Goal: Task Accomplishment & Management: Manage account settings

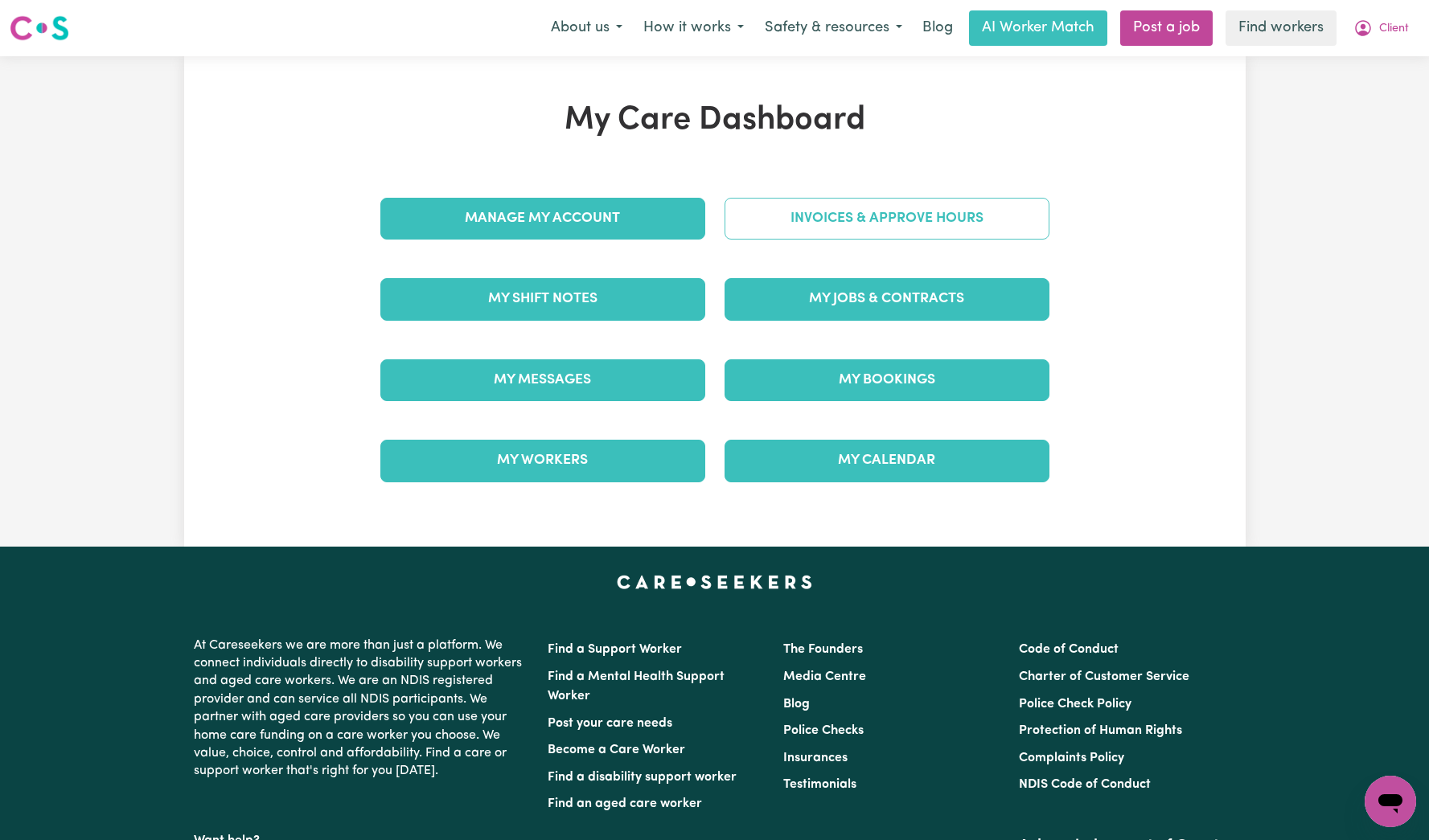
click at [883, 234] on link "Invoices & Approve Hours" at bounding box center [887, 218] width 325 height 41
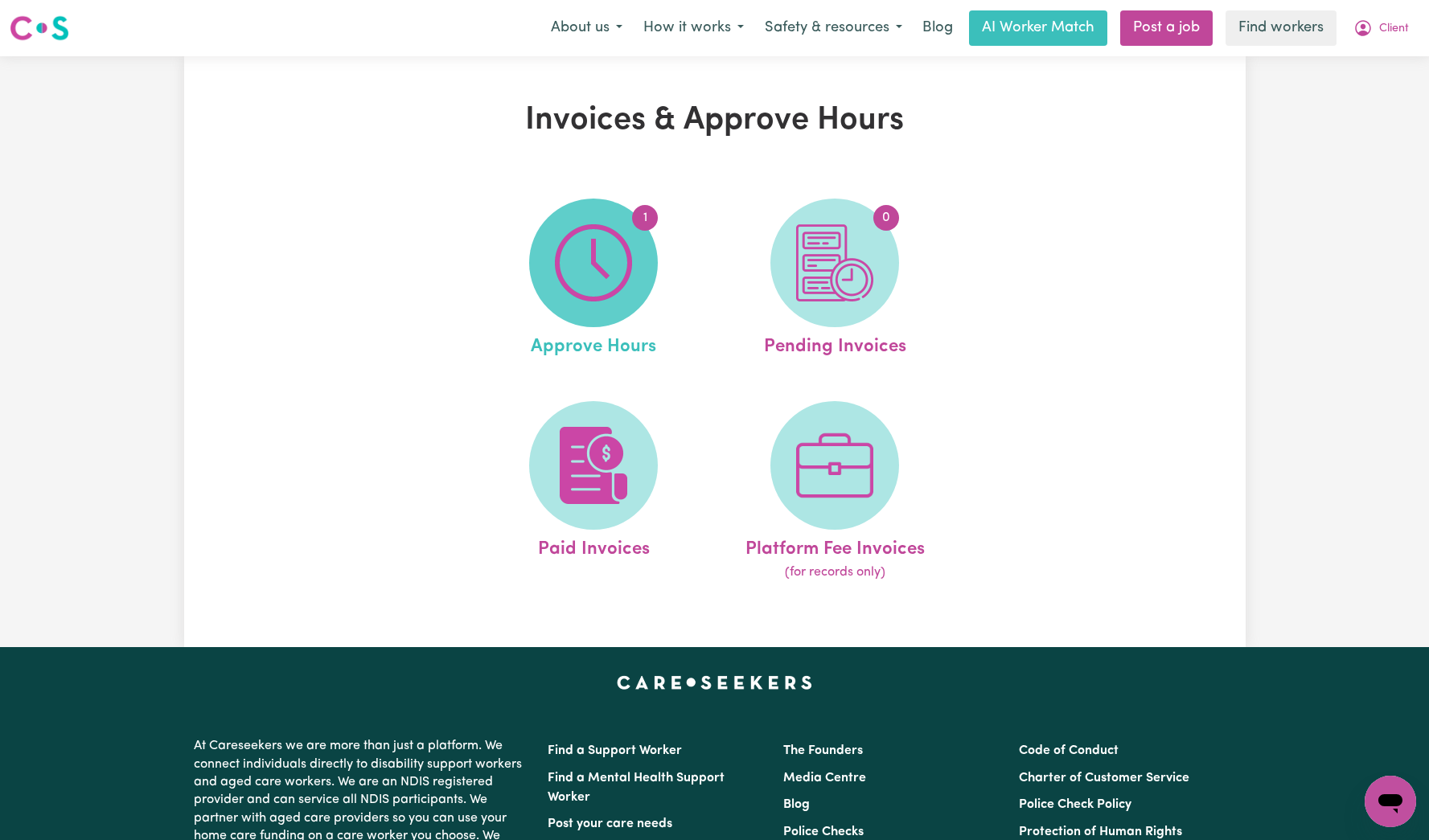
click at [628, 296] on img at bounding box center [593, 263] width 78 height 78
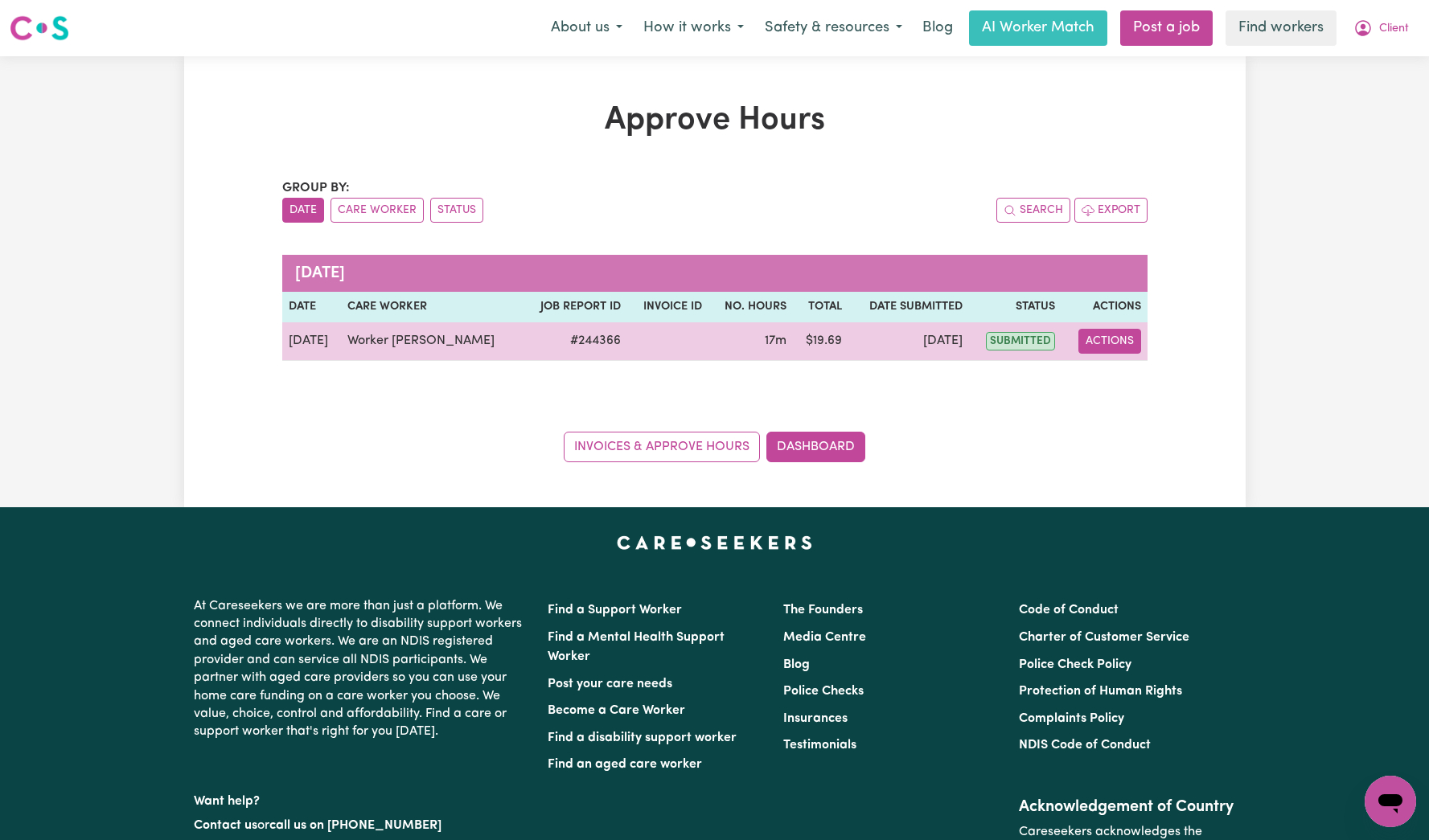
click at [1123, 335] on button "Actions" at bounding box center [1110, 342] width 63 height 25
click at [1115, 370] on link "View Job Report" at bounding box center [1156, 379] width 138 height 32
select select "pm"
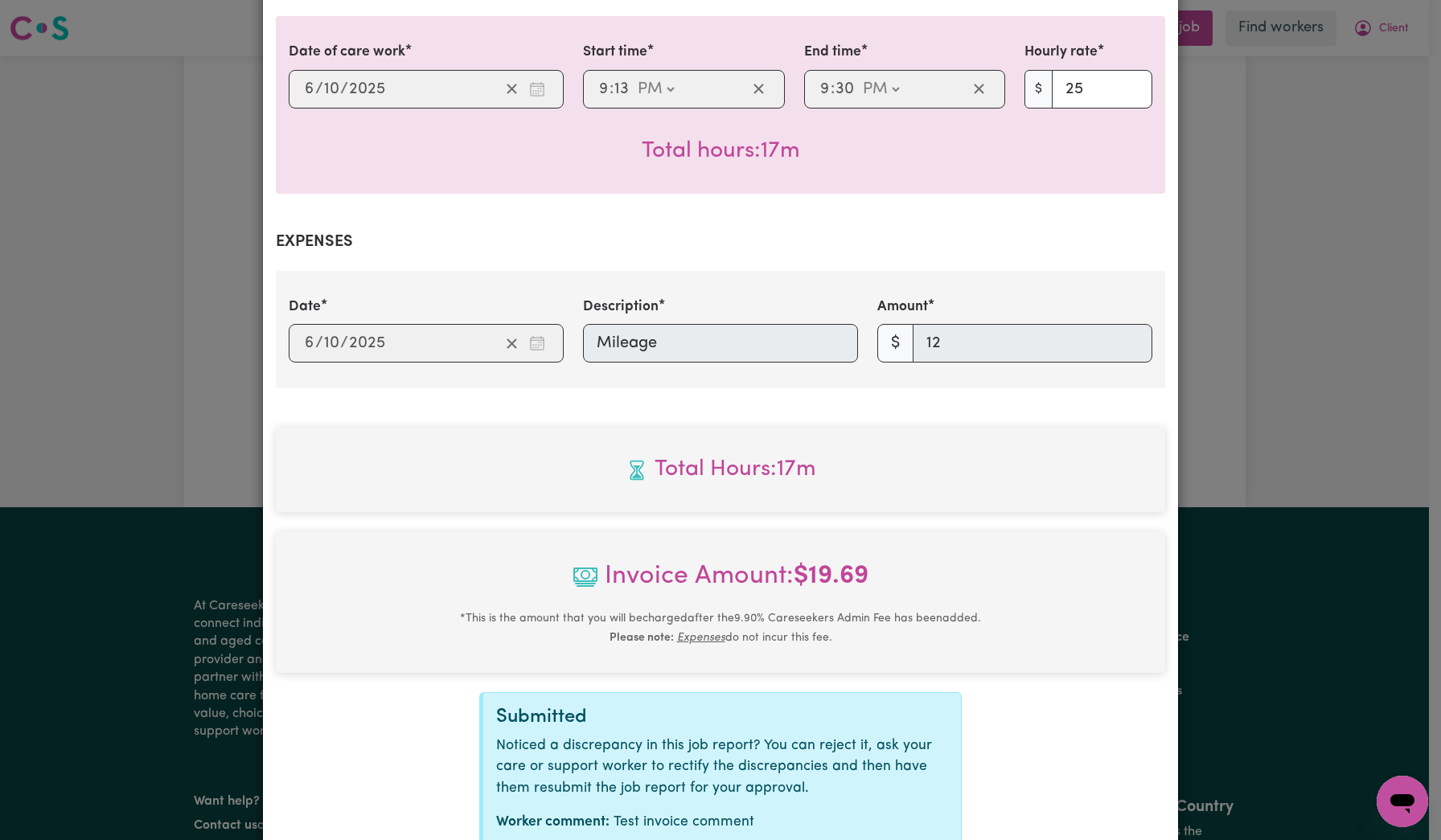
scroll to position [498, 0]
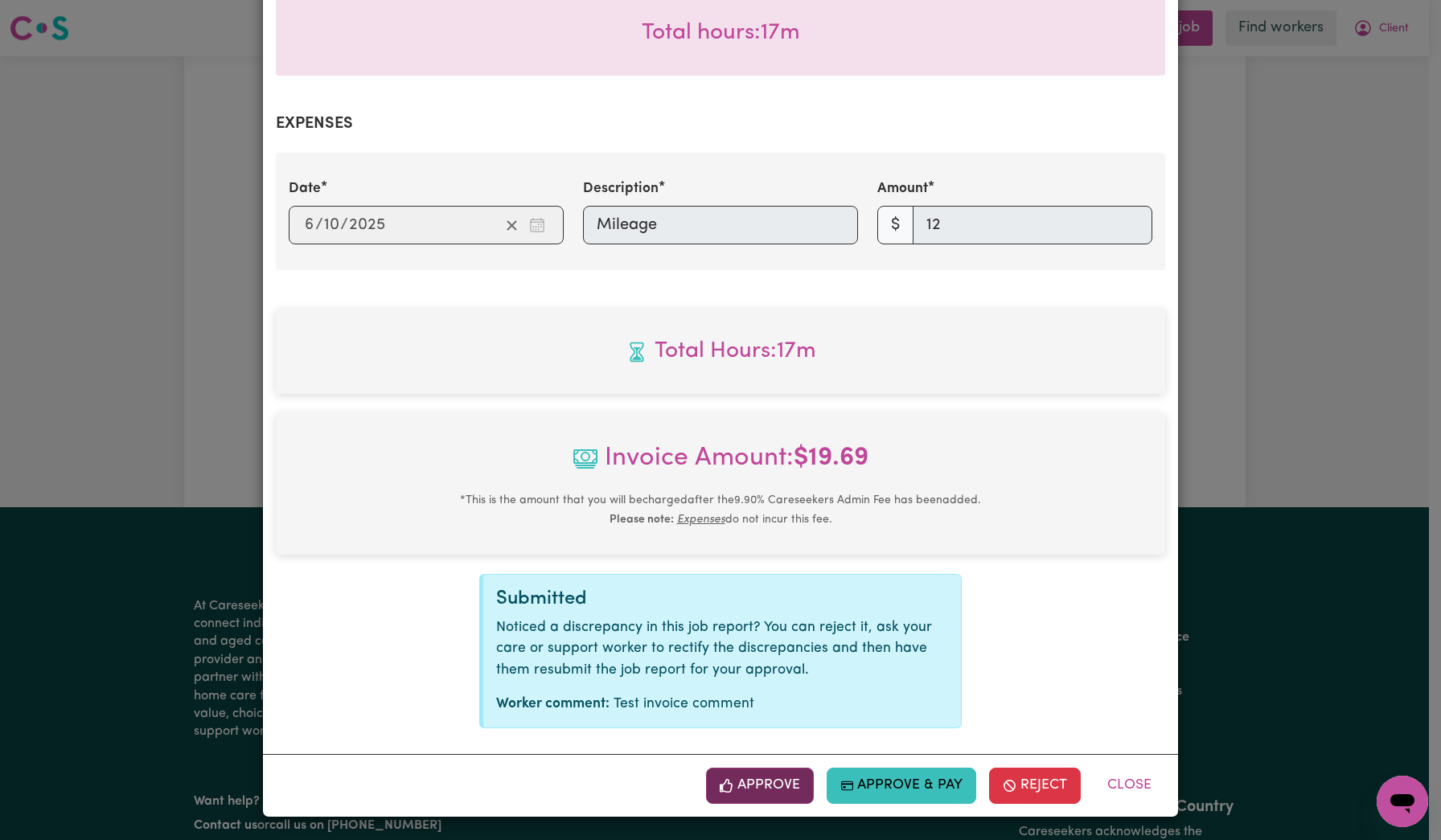
click at [721, 781] on icon "button" at bounding box center [727, 786] width 14 height 14
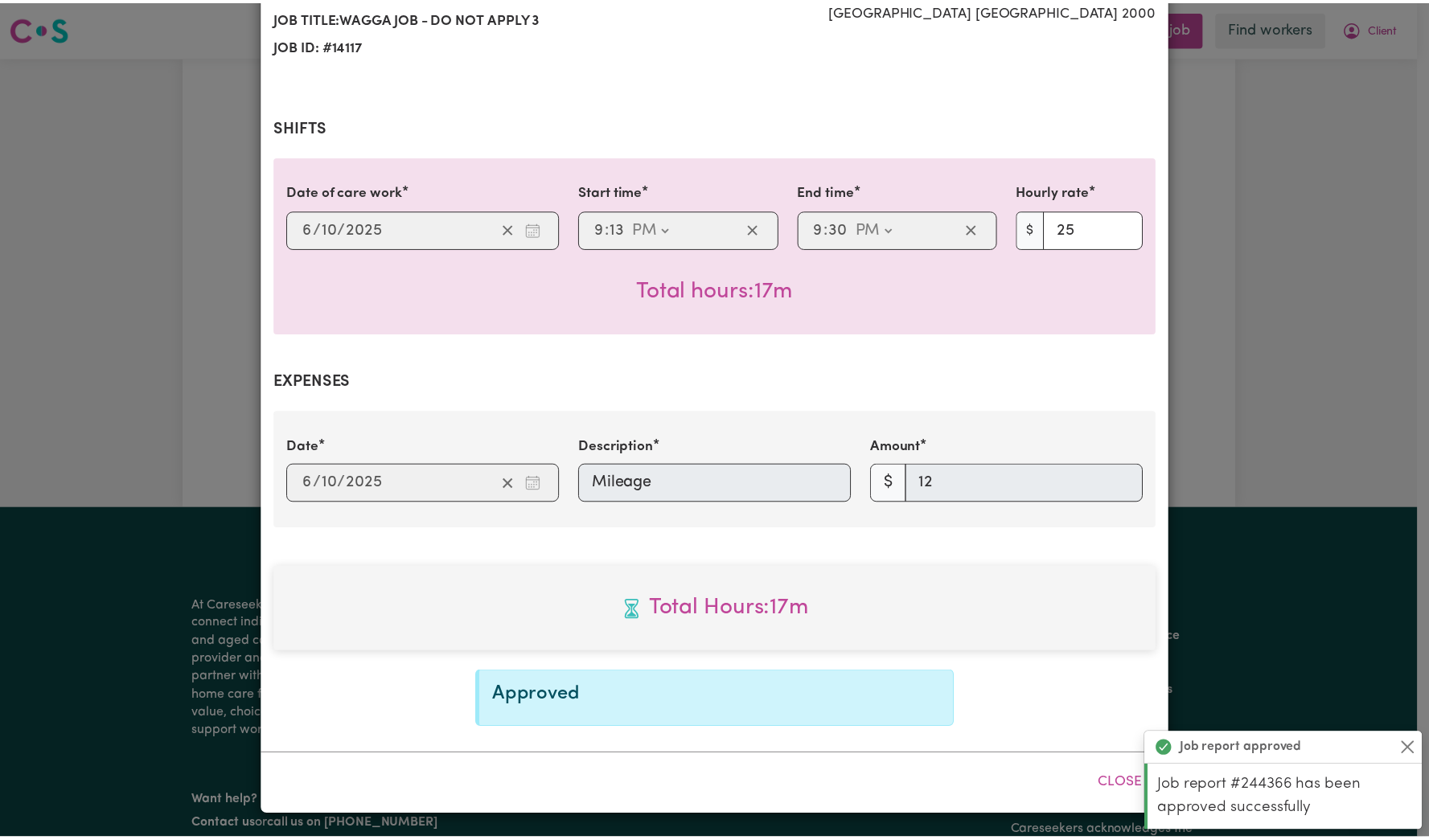
scroll to position [0, 0]
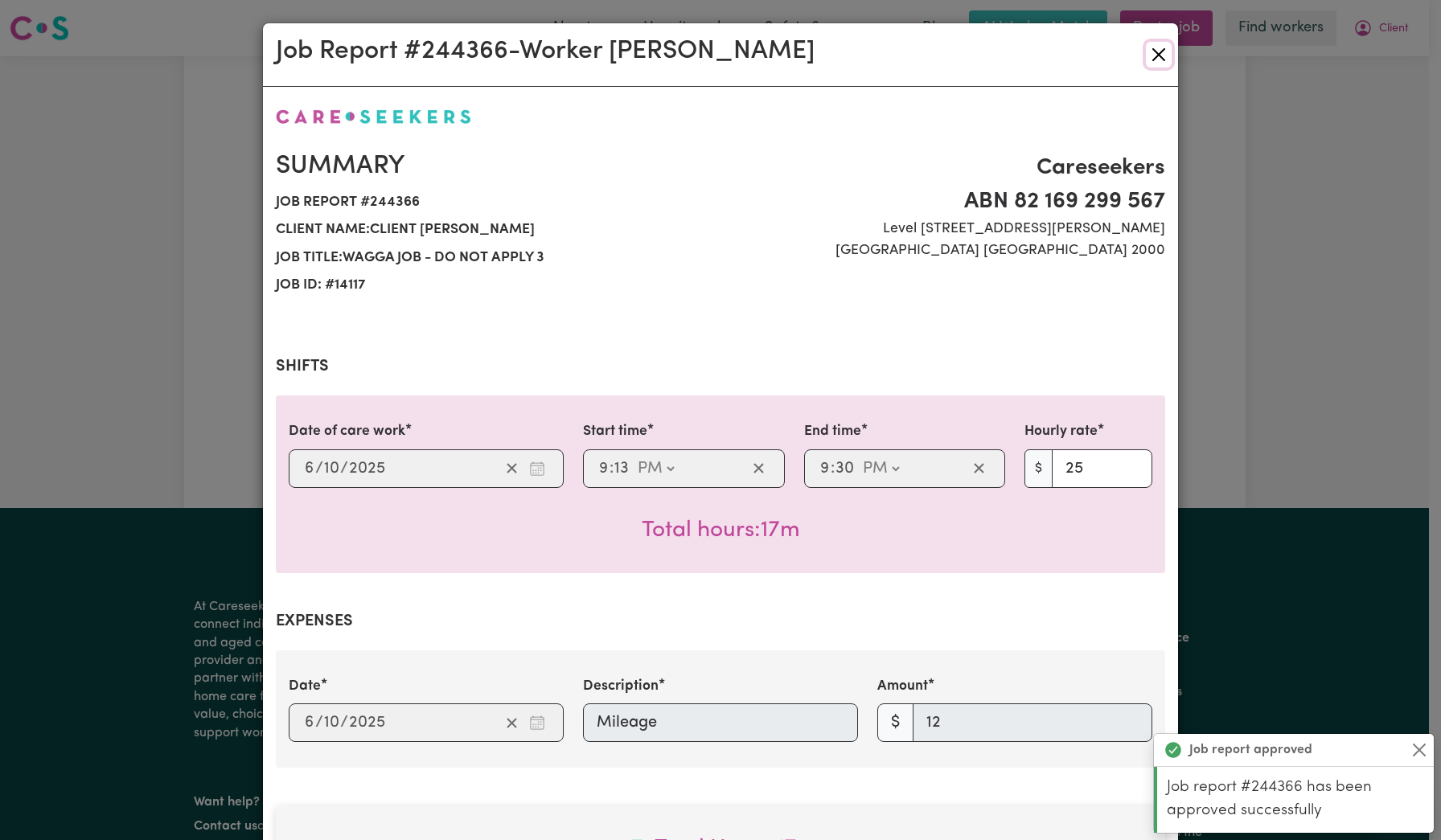
click at [1157, 55] on button "Close" at bounding box center [1159, 54] width 26 height 26
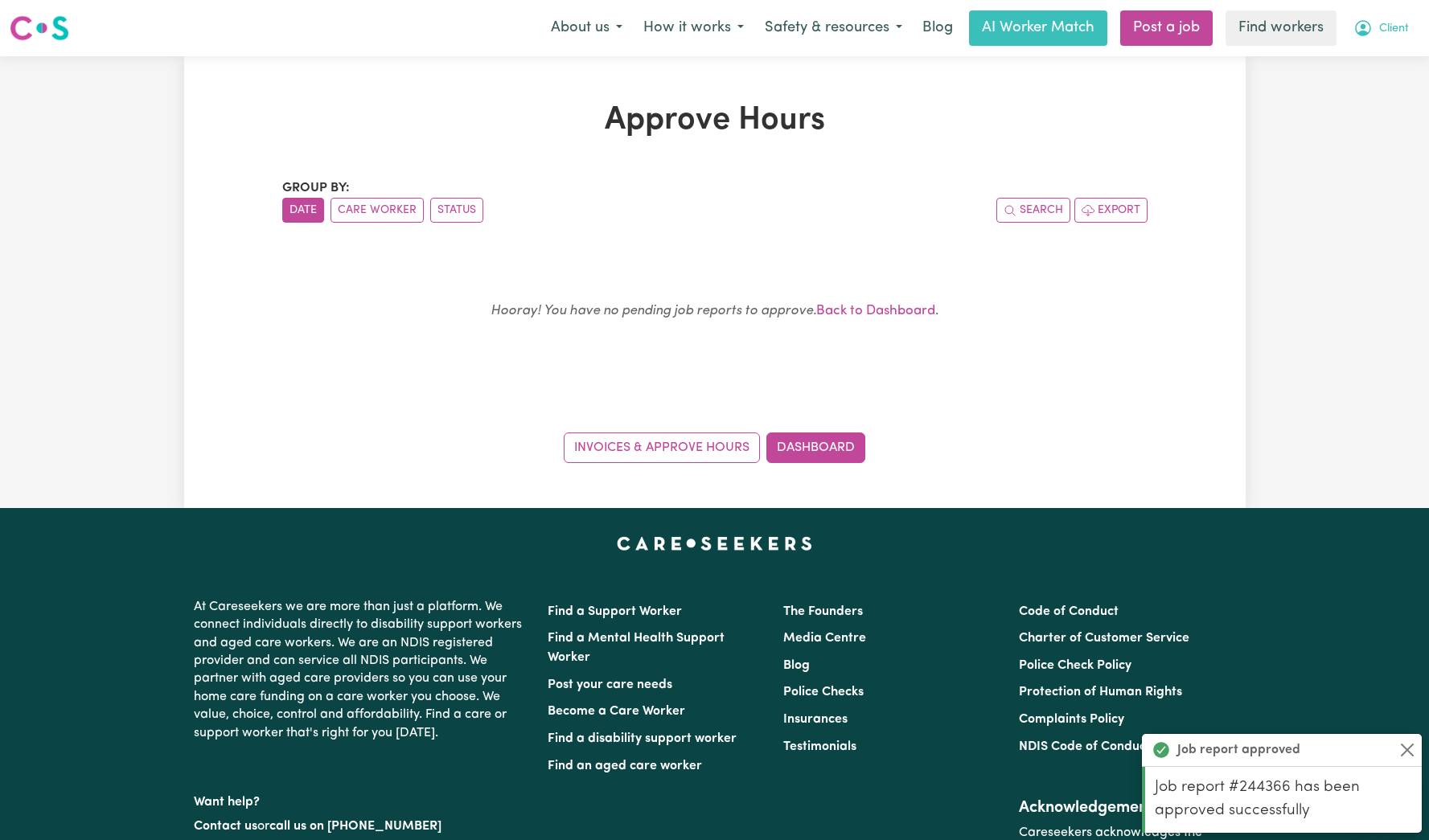
click at [1379, 13] on button "Client" at bounding box center [1380, 27] width 77 height 33
click at [1361, 54] on link "My Dashboard" at bounding box center [1354, 63] width 127 height 31
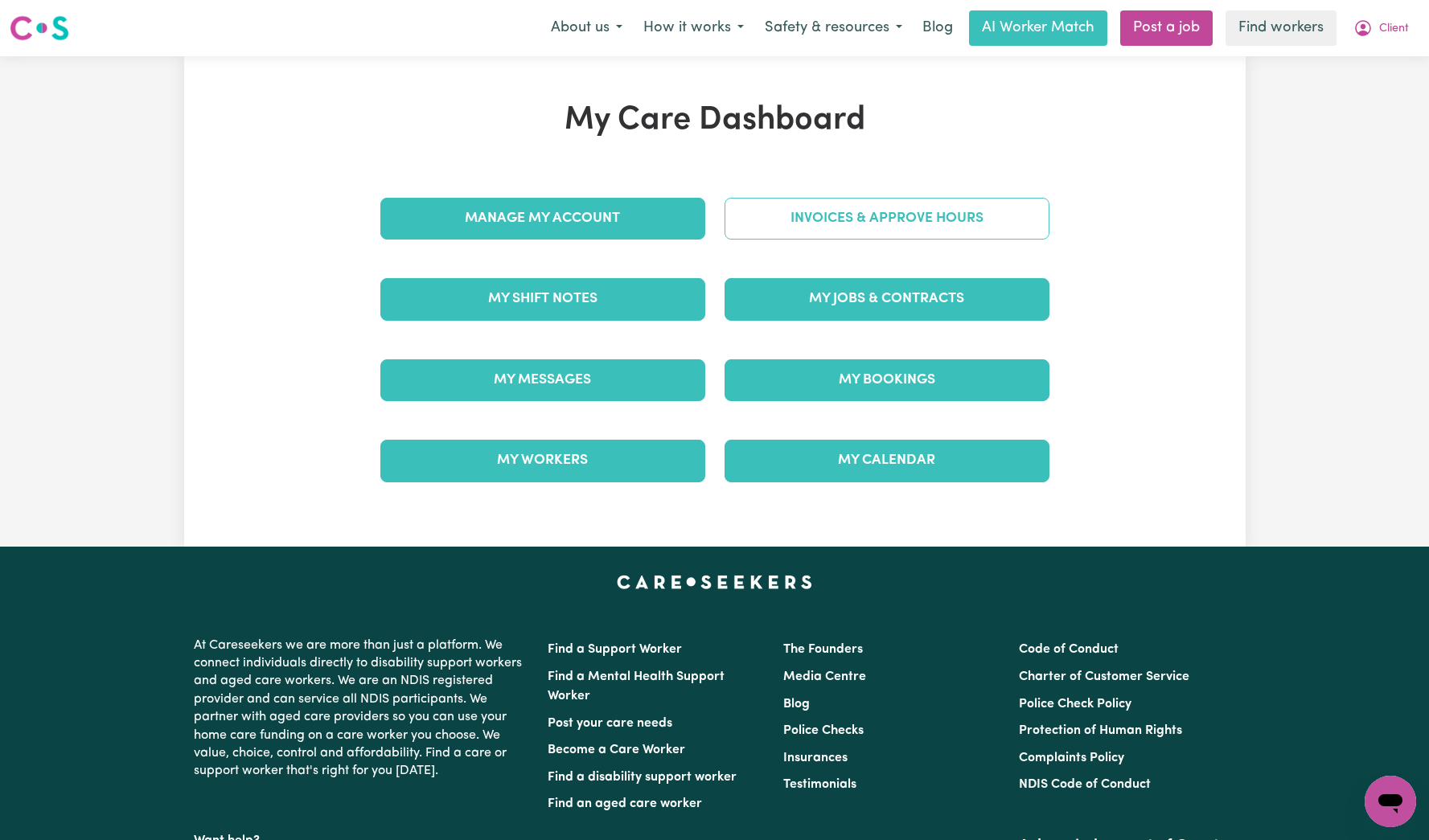
click at [1004, 221] on link "Invoices & Approve Hours" at bounding box center [887, 218] width 325 height 41
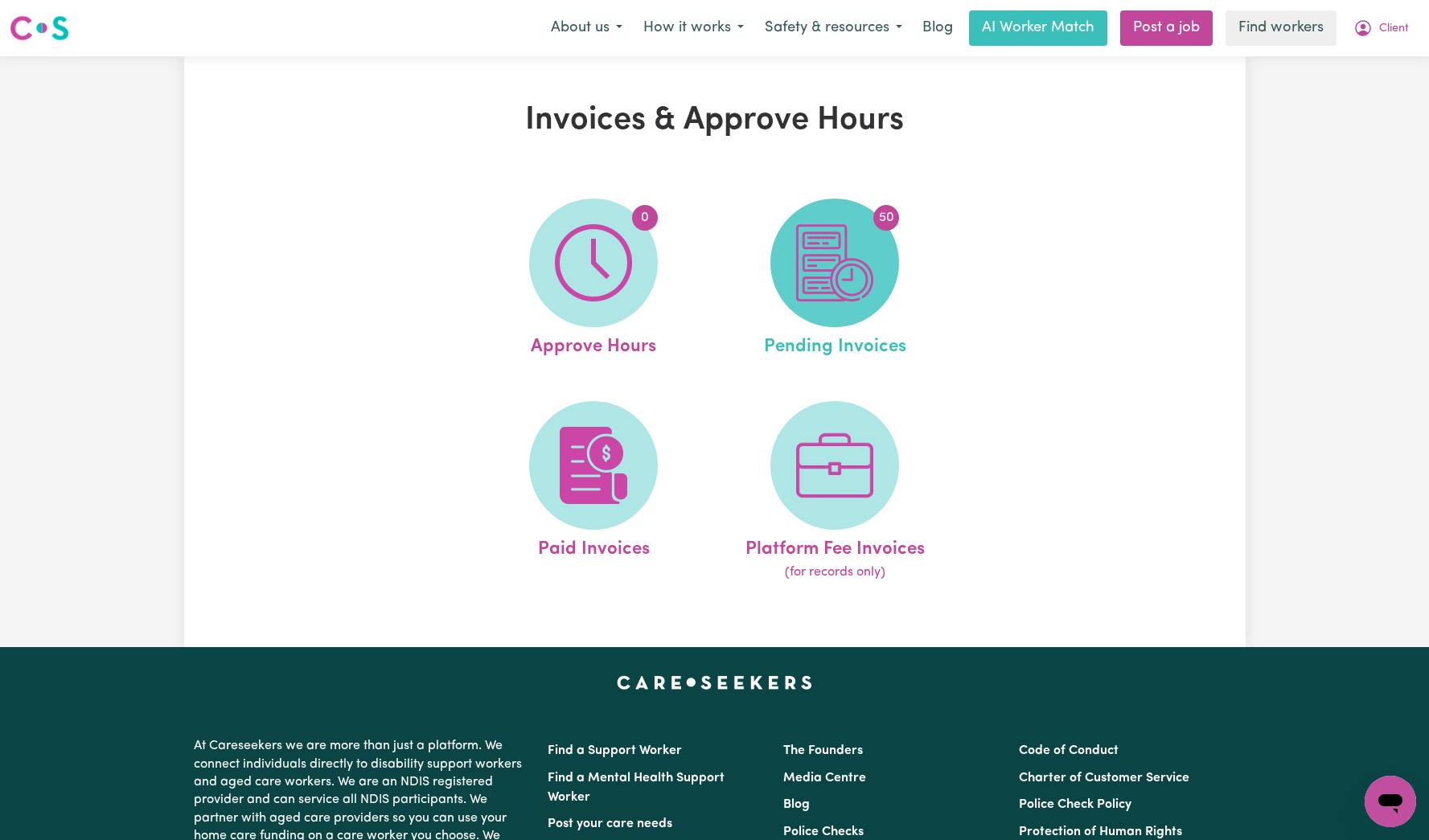
click at [843, 282] on img at bounding box center [835, 263] width 78 height 78
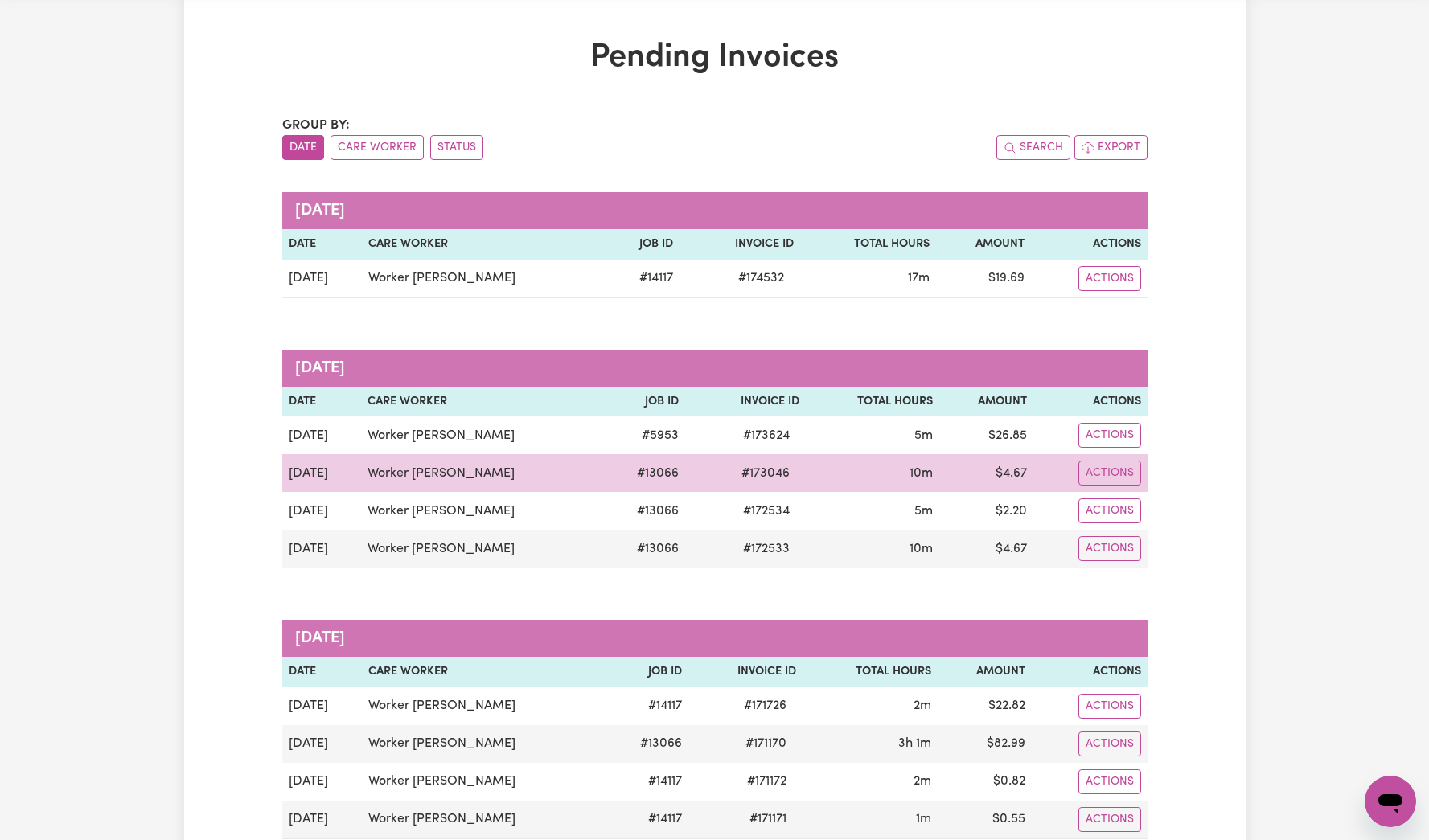
scroll to position [55, 0]
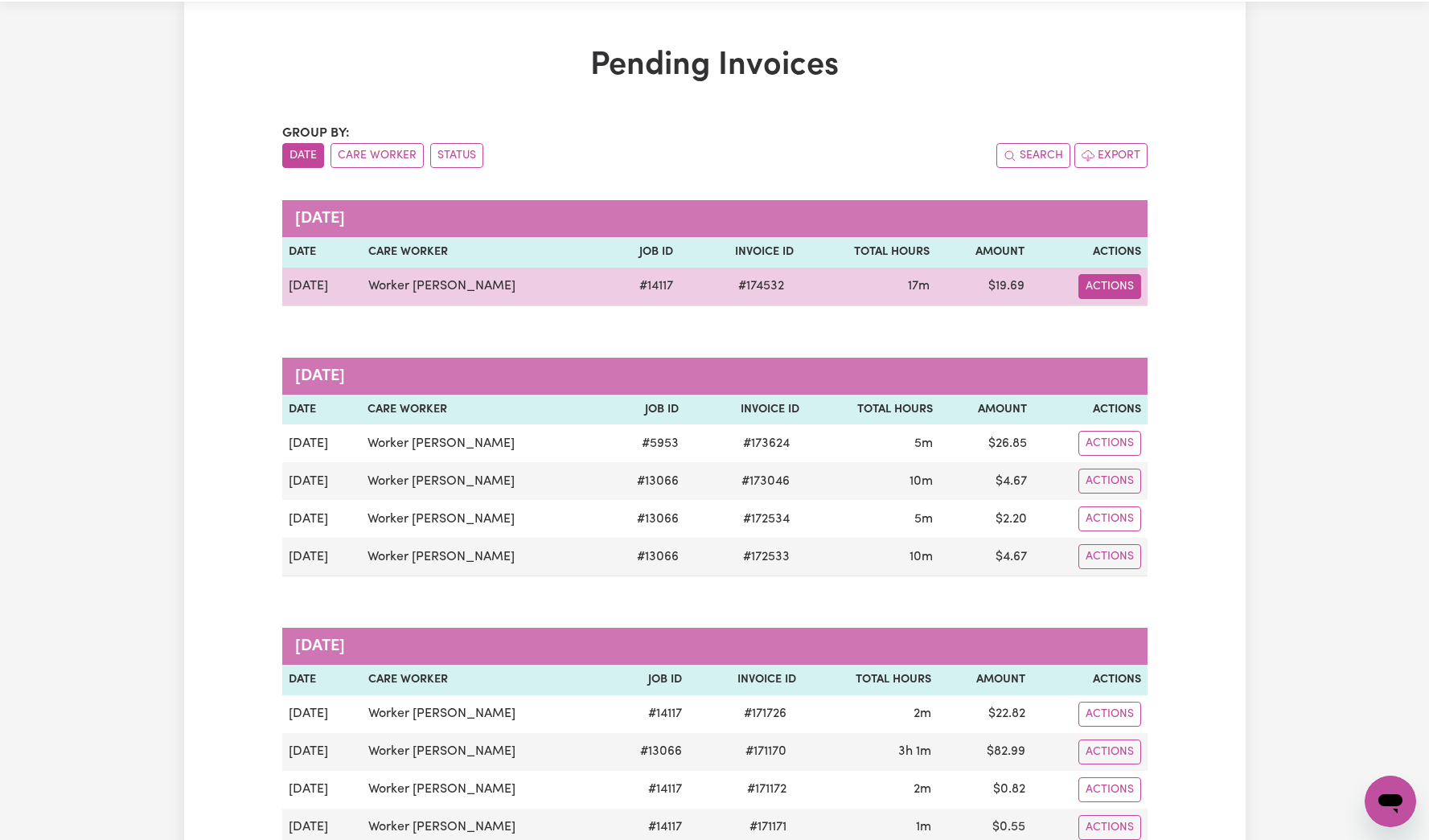
click at [1140, 294] on button "Actions" at bounding box center [1110, 287] width 63 height 25
click at [1131, 318] on link "Download Invoice" at bounding box center [1167, 324] width 147 height 32
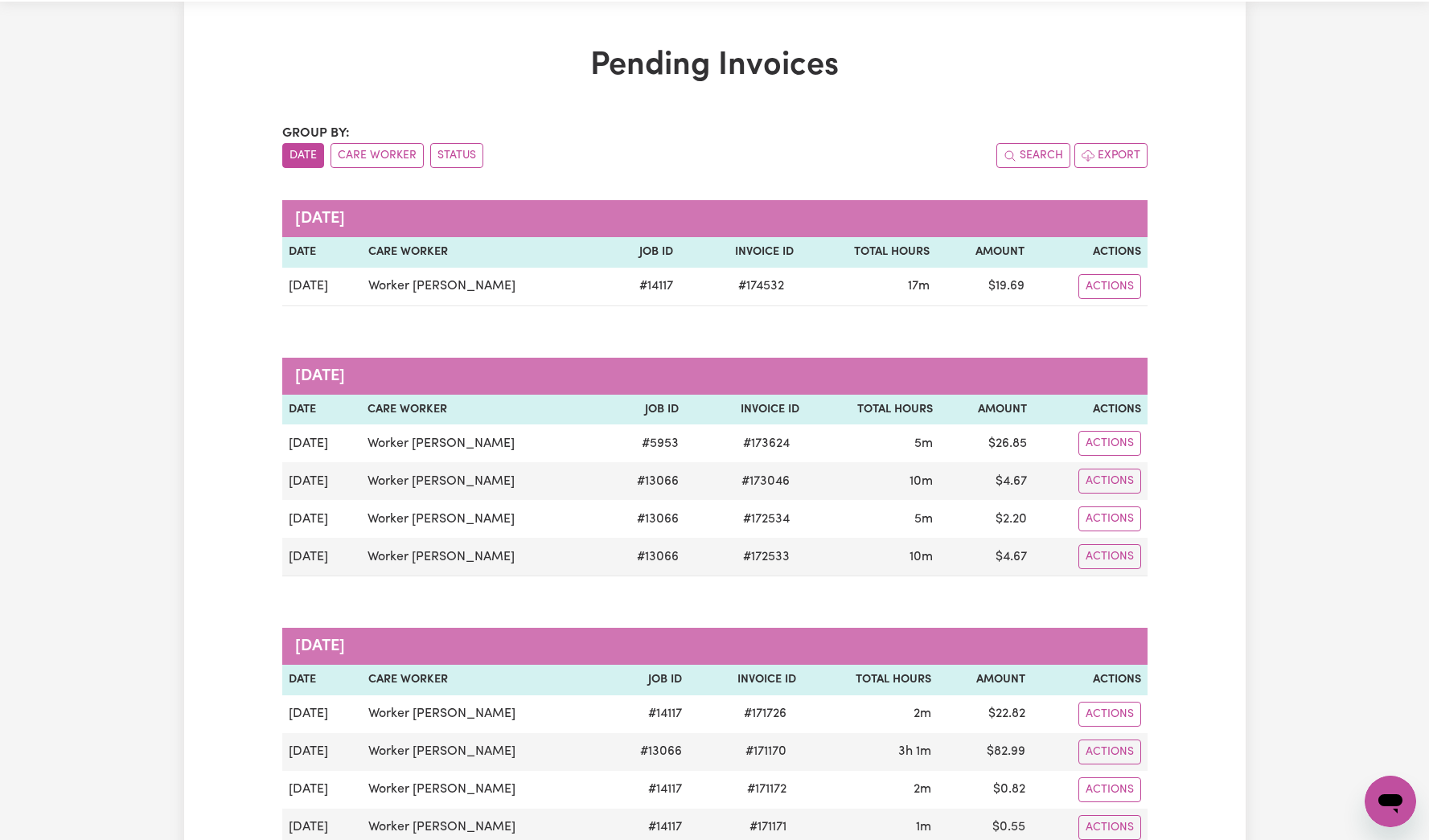
scroll to position [0, 0]
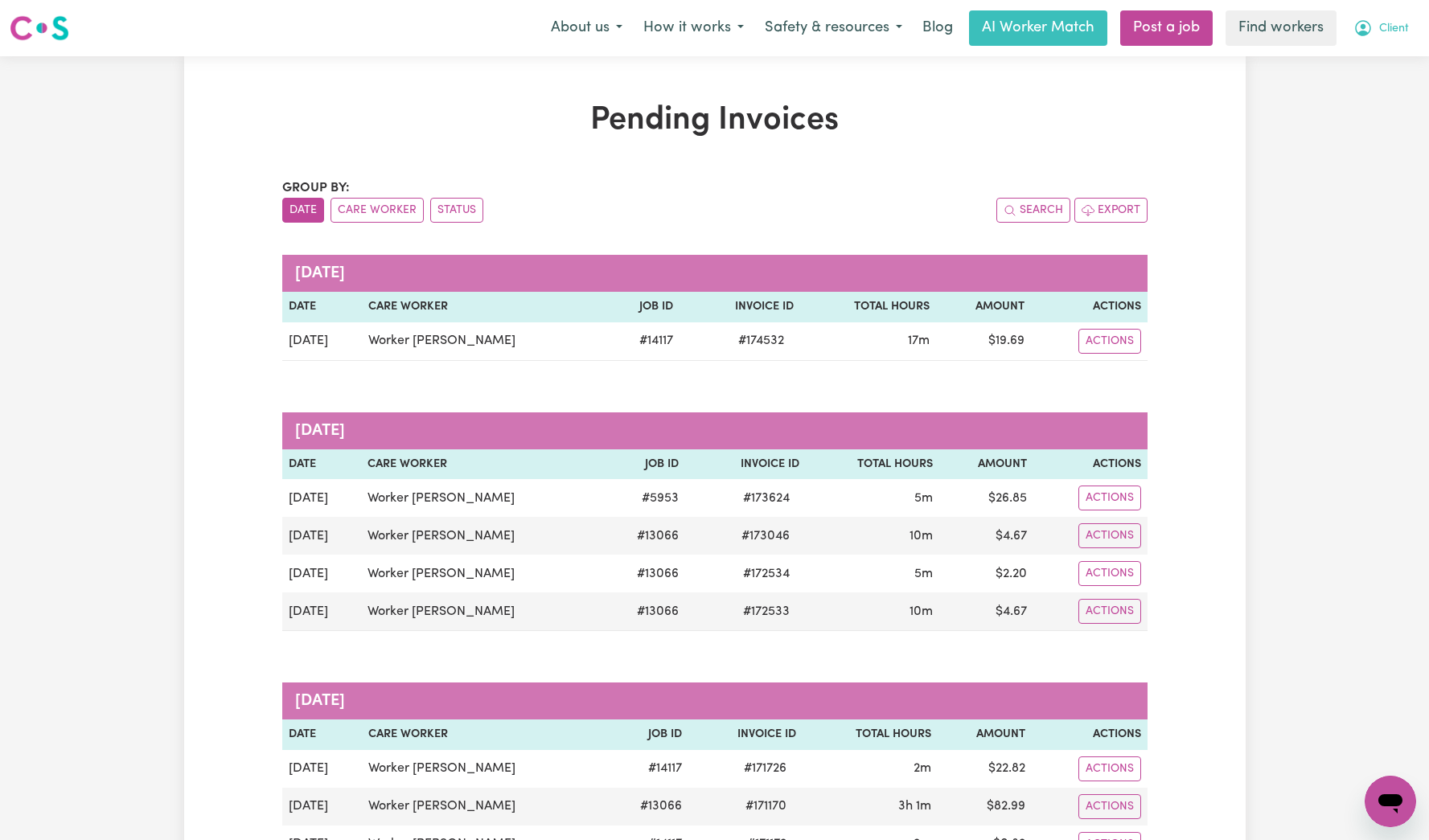
click at [1408, 23] on button "Client" at bounding box center [1380, 27] width 77 height 33
click at [1387, 63] on link "My Dashboard" at bounding box center [1354, 63] width 127 height 31
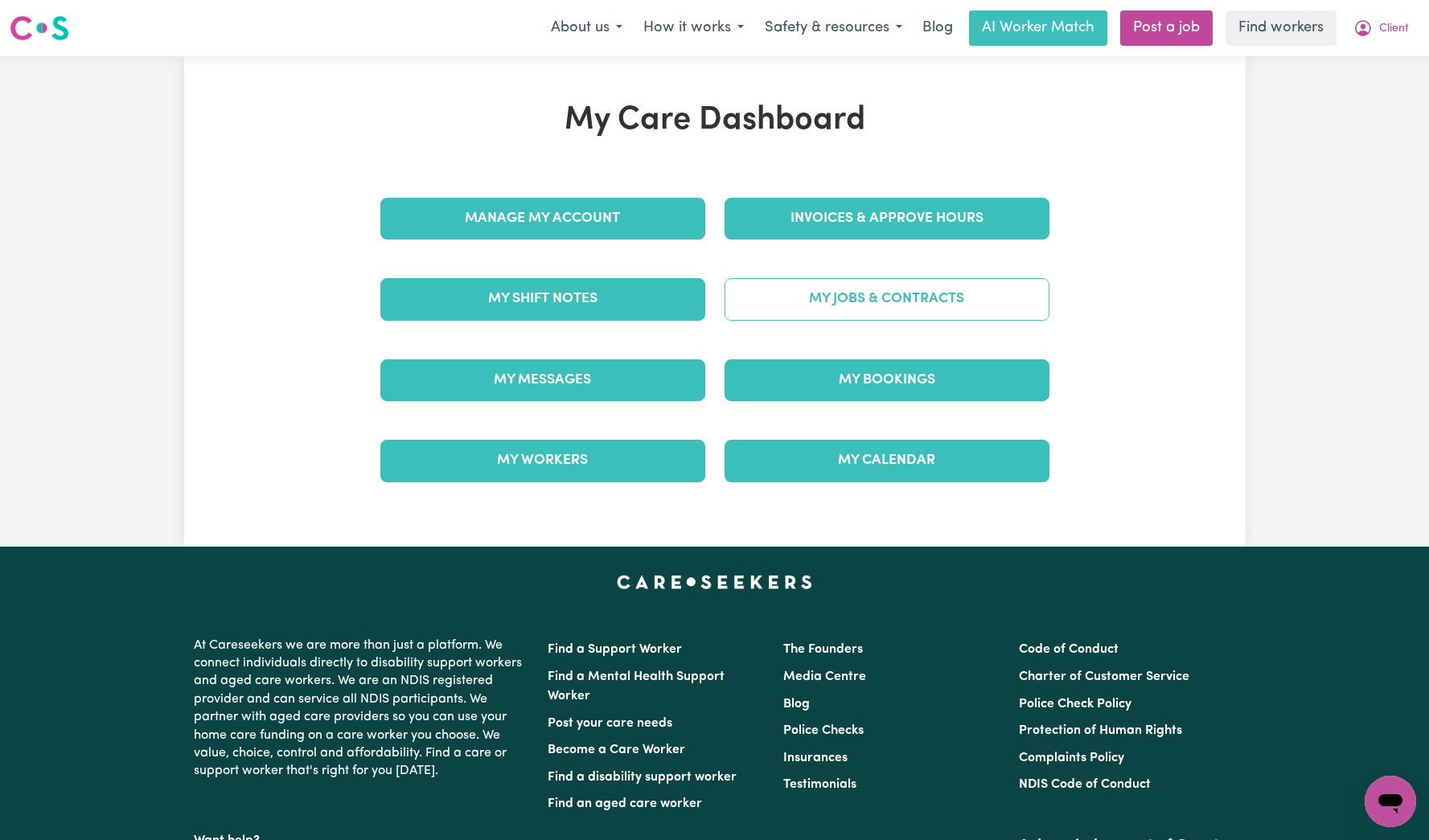
click at [1002, 278] on link "My Jobs & Contracts" at bounding box center [887, 299] width 325 height 41
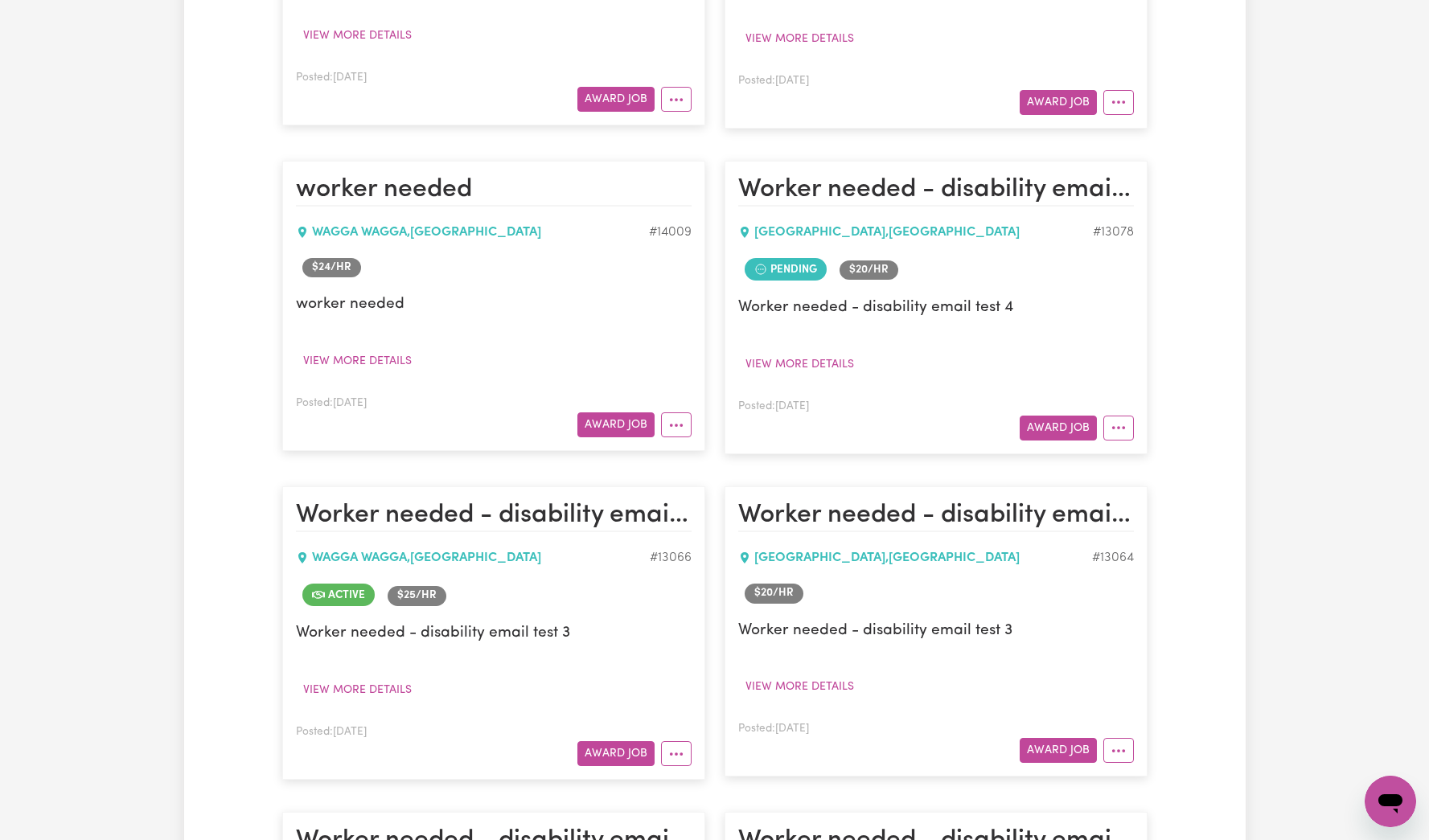
scroll to position [4287, 0]
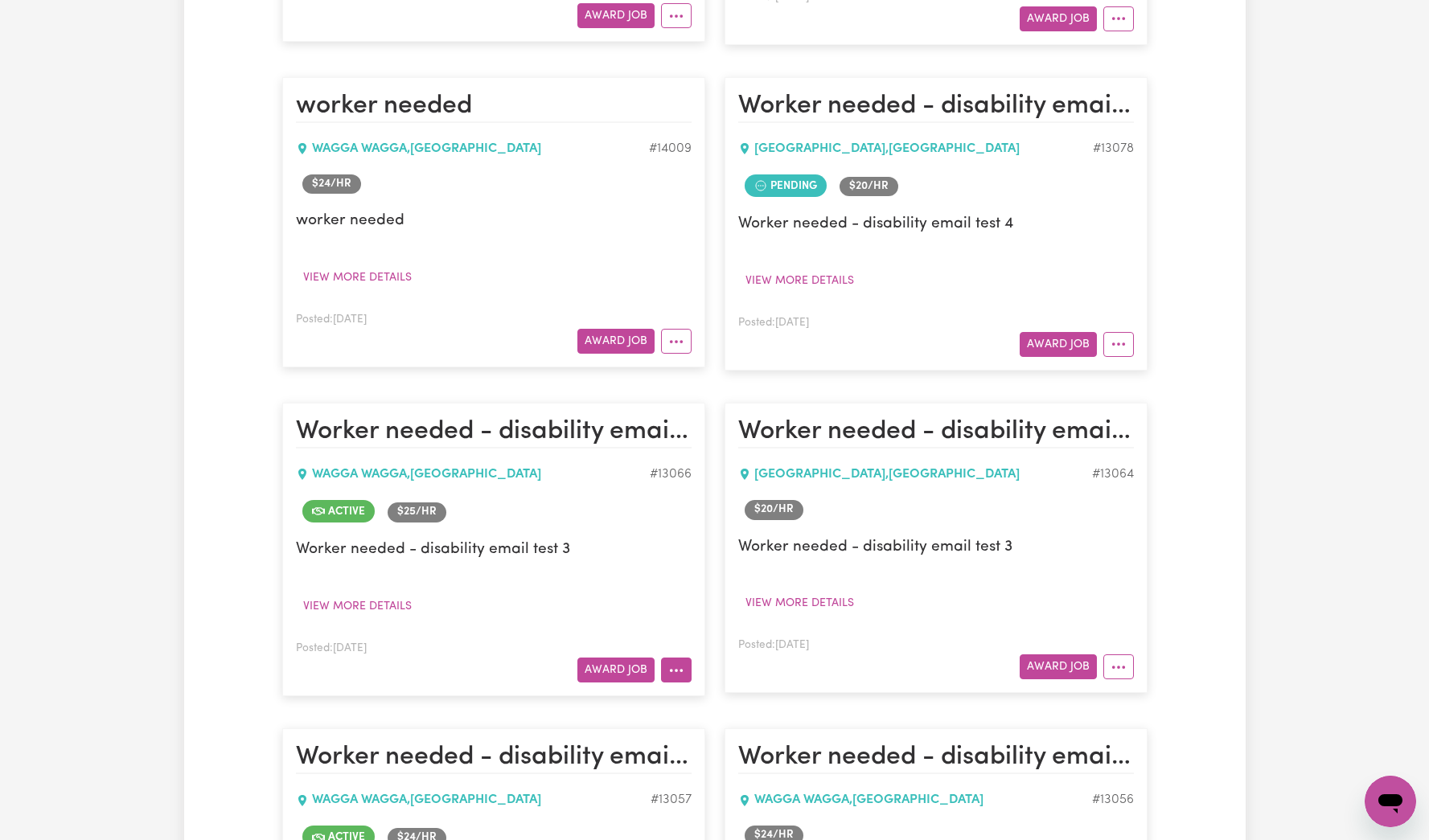
click at [681, 658] on button "More options" at bounding box center [676, 671] width 31 height 25
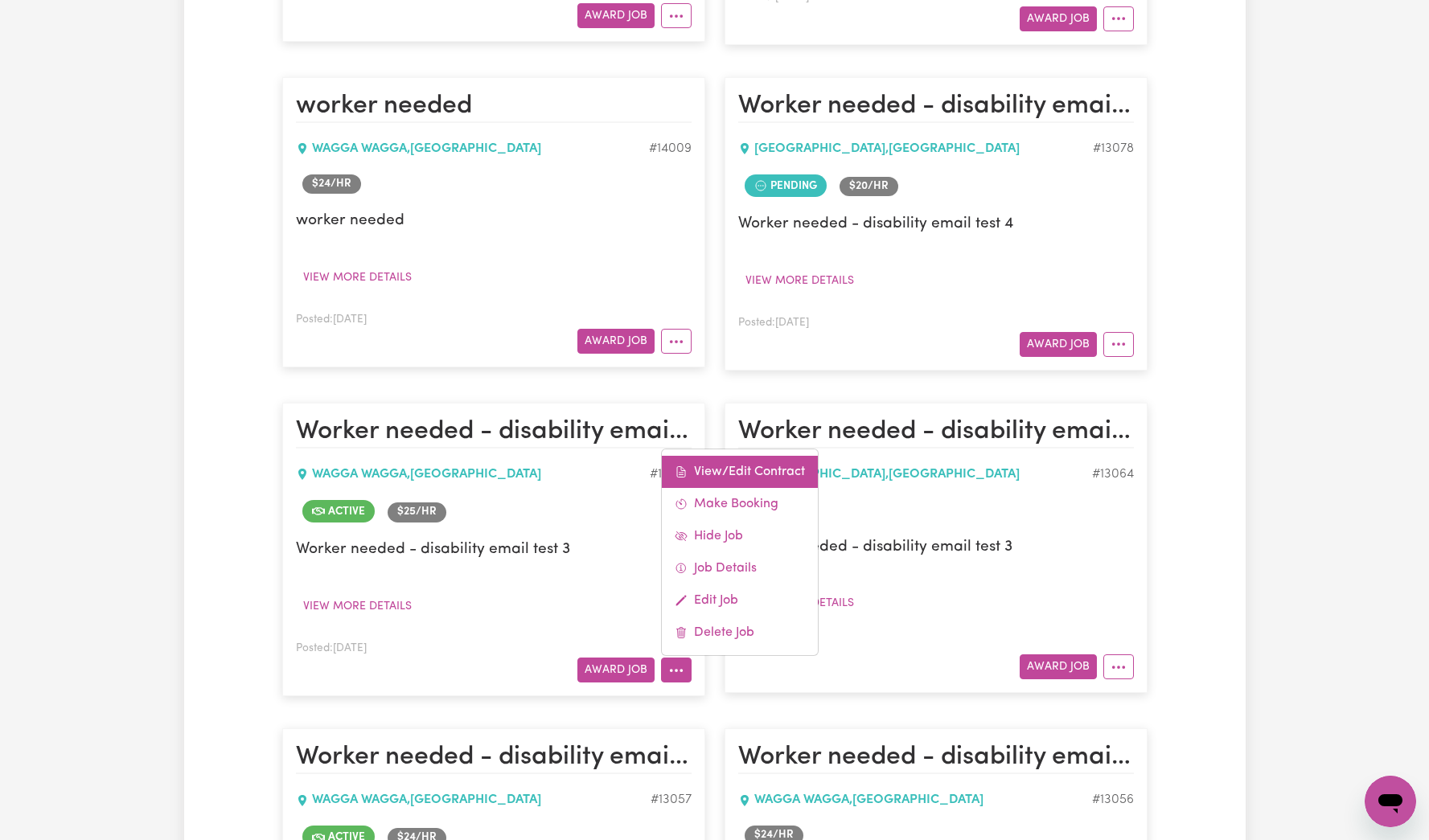
click at [765, 456] on link "View/Edit Contract" at bounding box center [739, 472] width 156 height 32
select select "WEEKDAY_DAYTIME"
select select "ASSISTANCE_SELF_CARE"
select select "ONE"
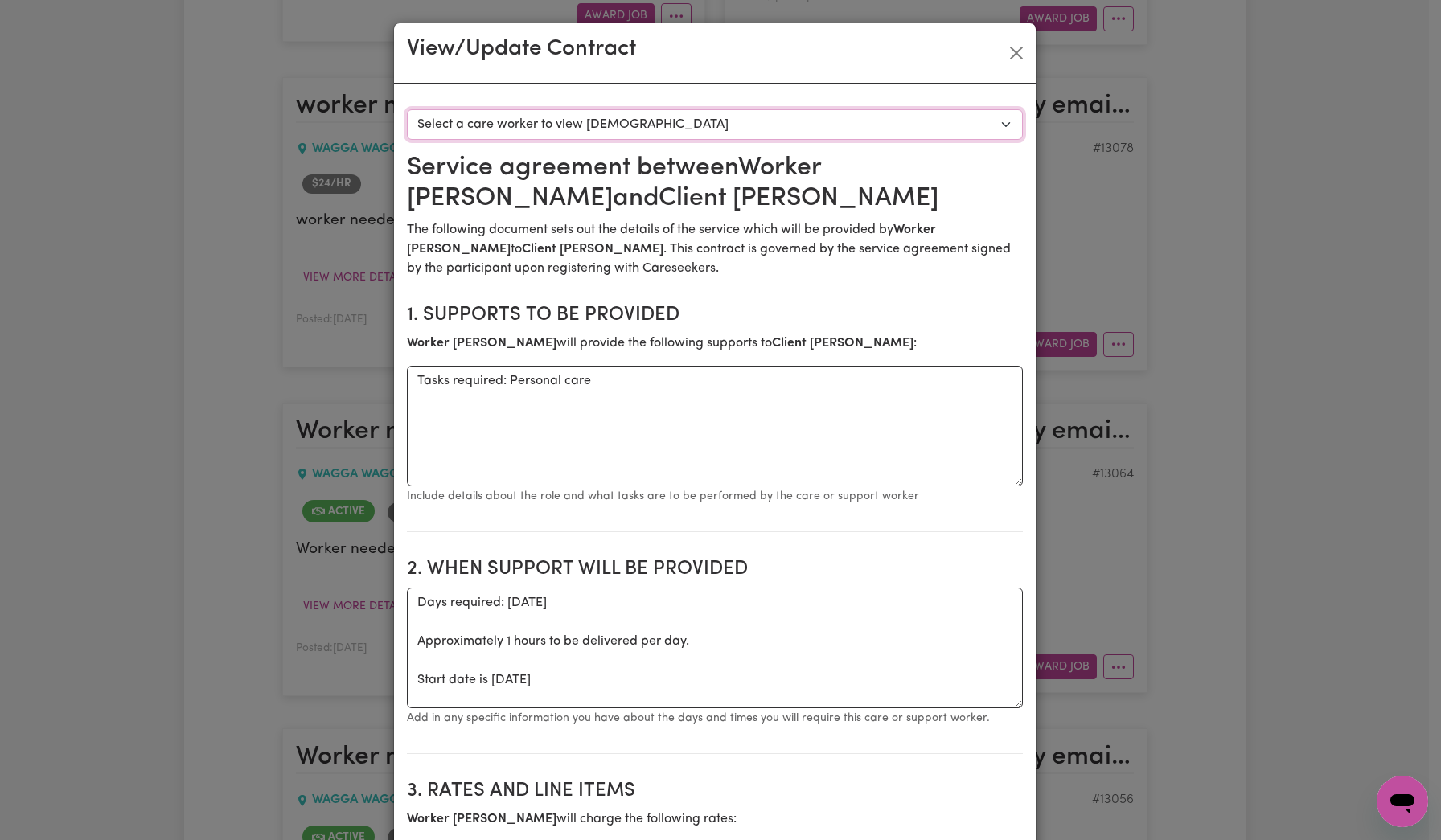
click at [829, 110] on select "Select a care worker to view [DEMOGRAPHIC_DATA] #9679 - Worker [PERSON_NAME] ([…" at bounding box center [714, 124] width 616 height 31
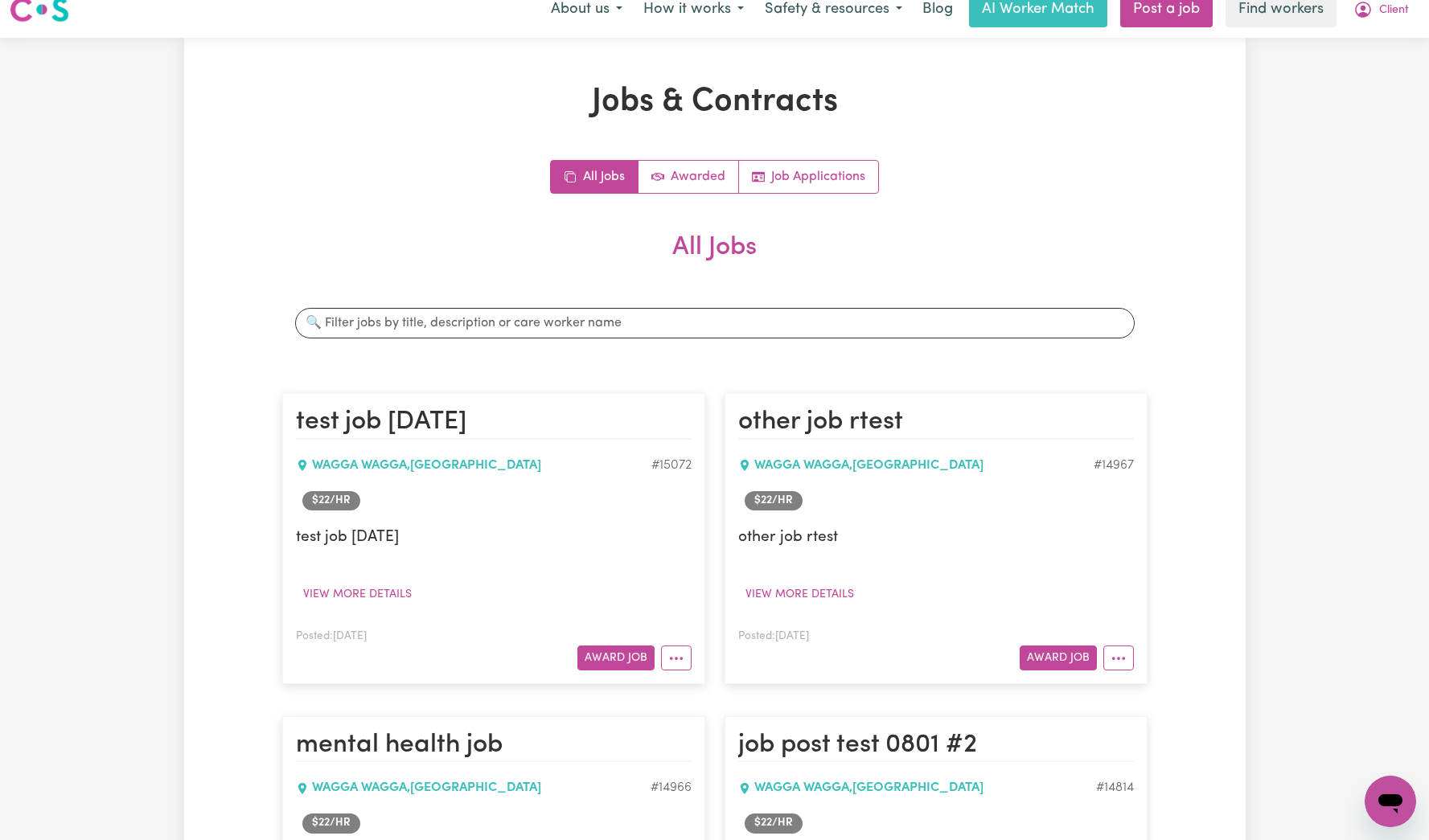
scroll to position [0, 0]
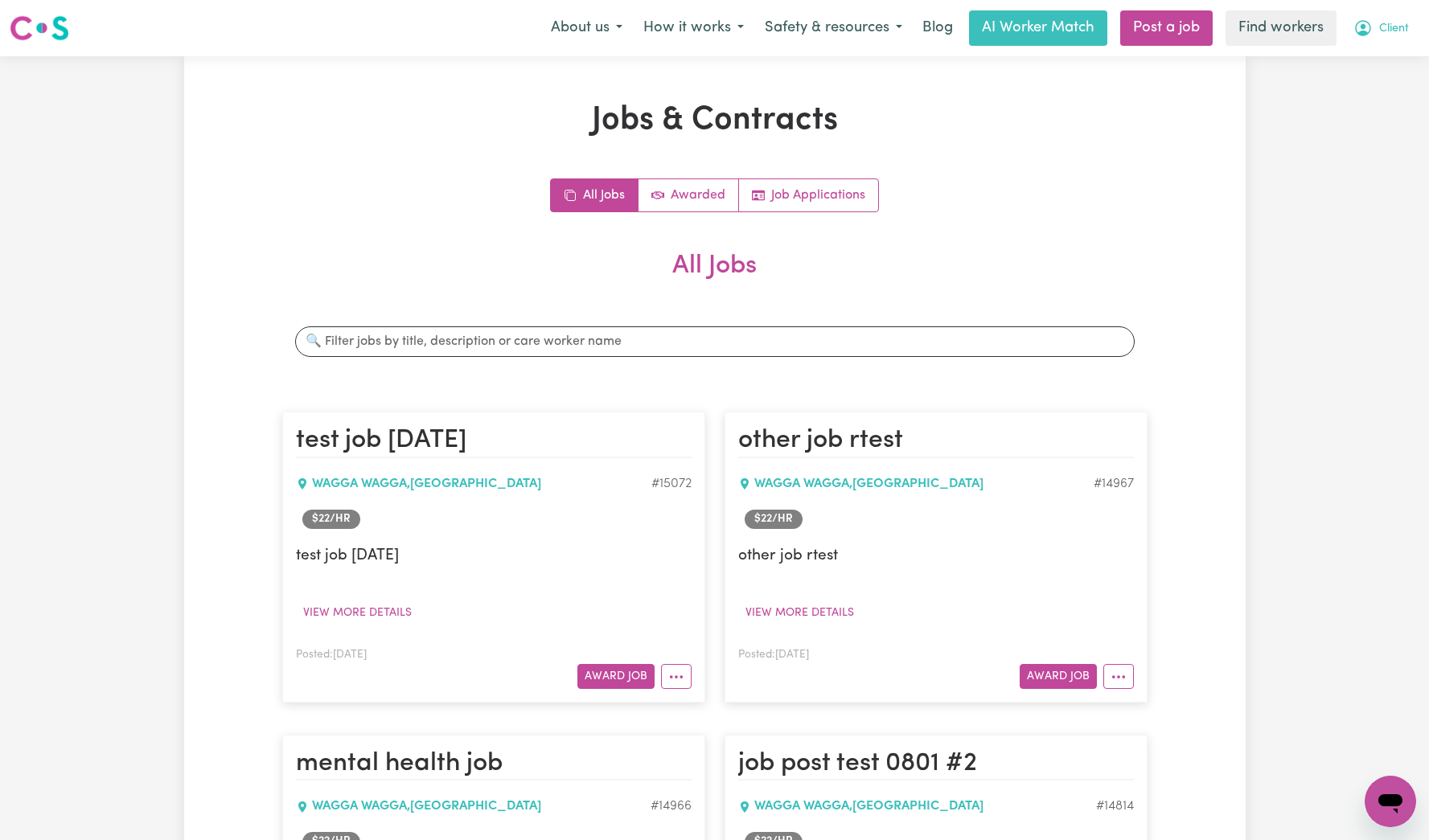
click at [1390, 27] on span "Client" at bounding box center [1393, 29] width 30 height 18
click at [1374, 83] on link "Logout" at bounding box center [1354, 93] width 127 height 31
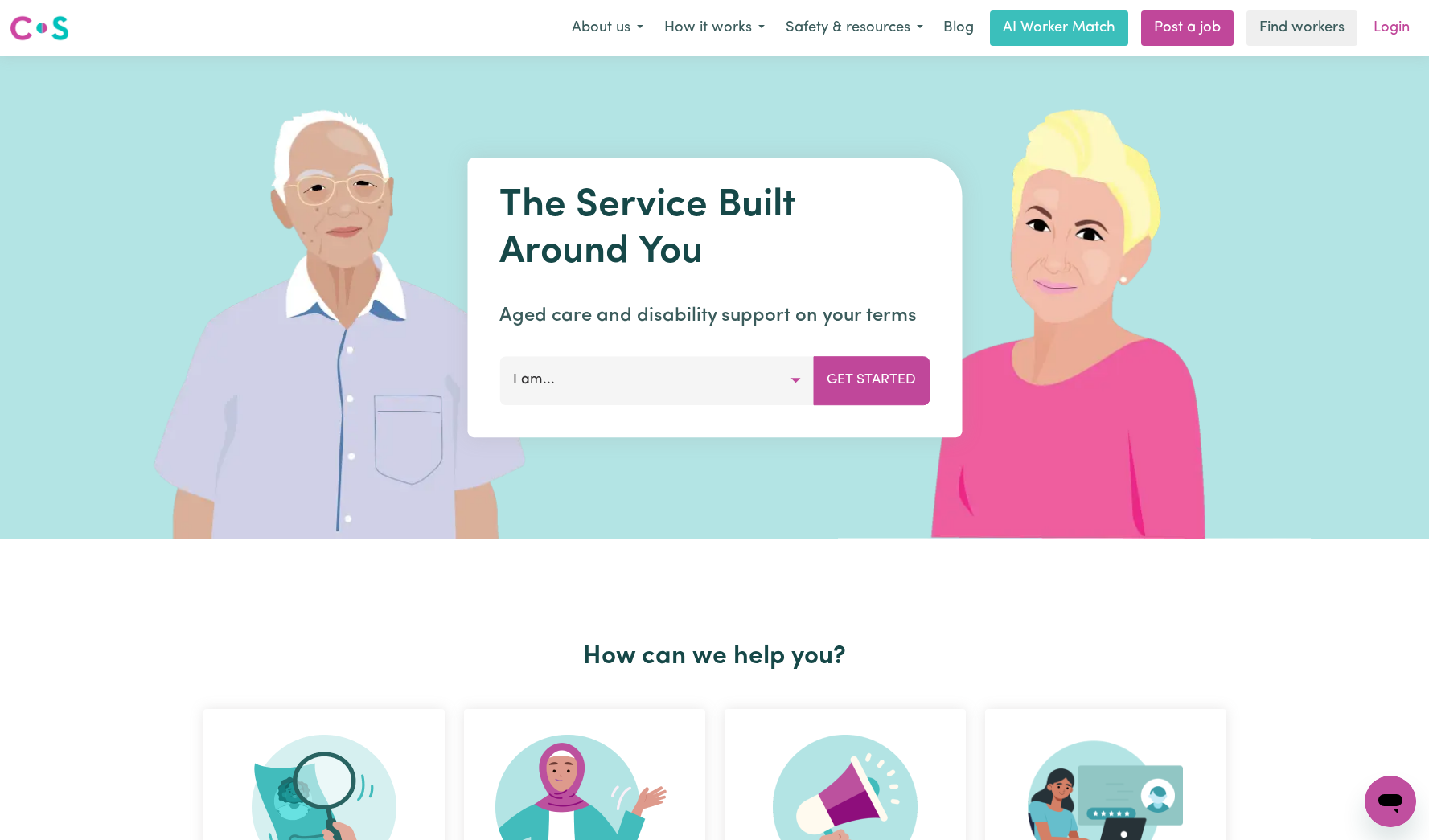
click at [1389, 42] on link "Login" at bounding box center [1392, 28] width 56 height 35
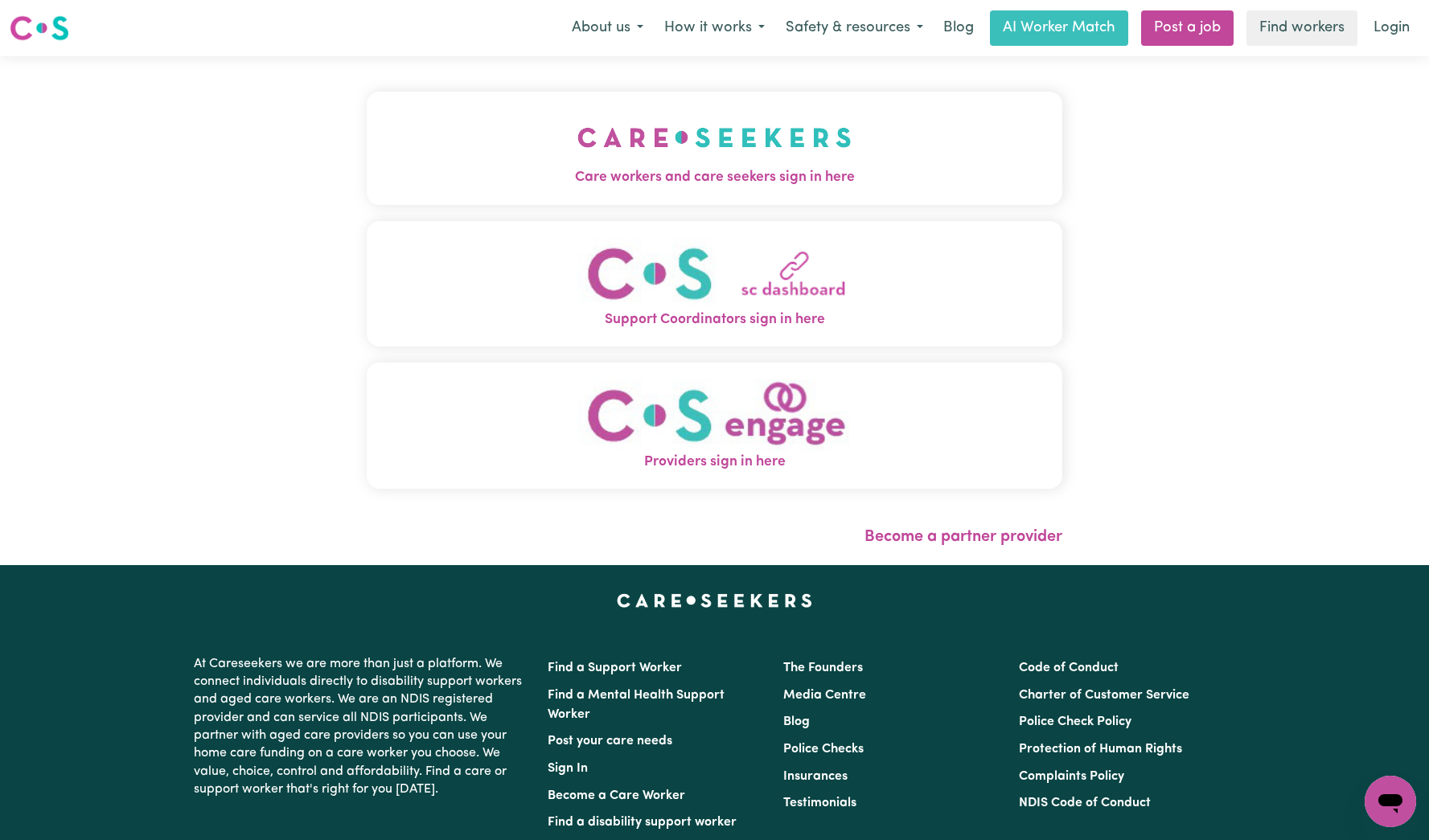
click at [703, 63] on div "Care workers and care seekers sign in here Support Coordinators sign in here Pr…" at bounding box center [714, 310] width 715 height 509
click at [684, 135] on img "Care workers and care seekers sign in here" at bounding box center [714, 138] width 274 height 59
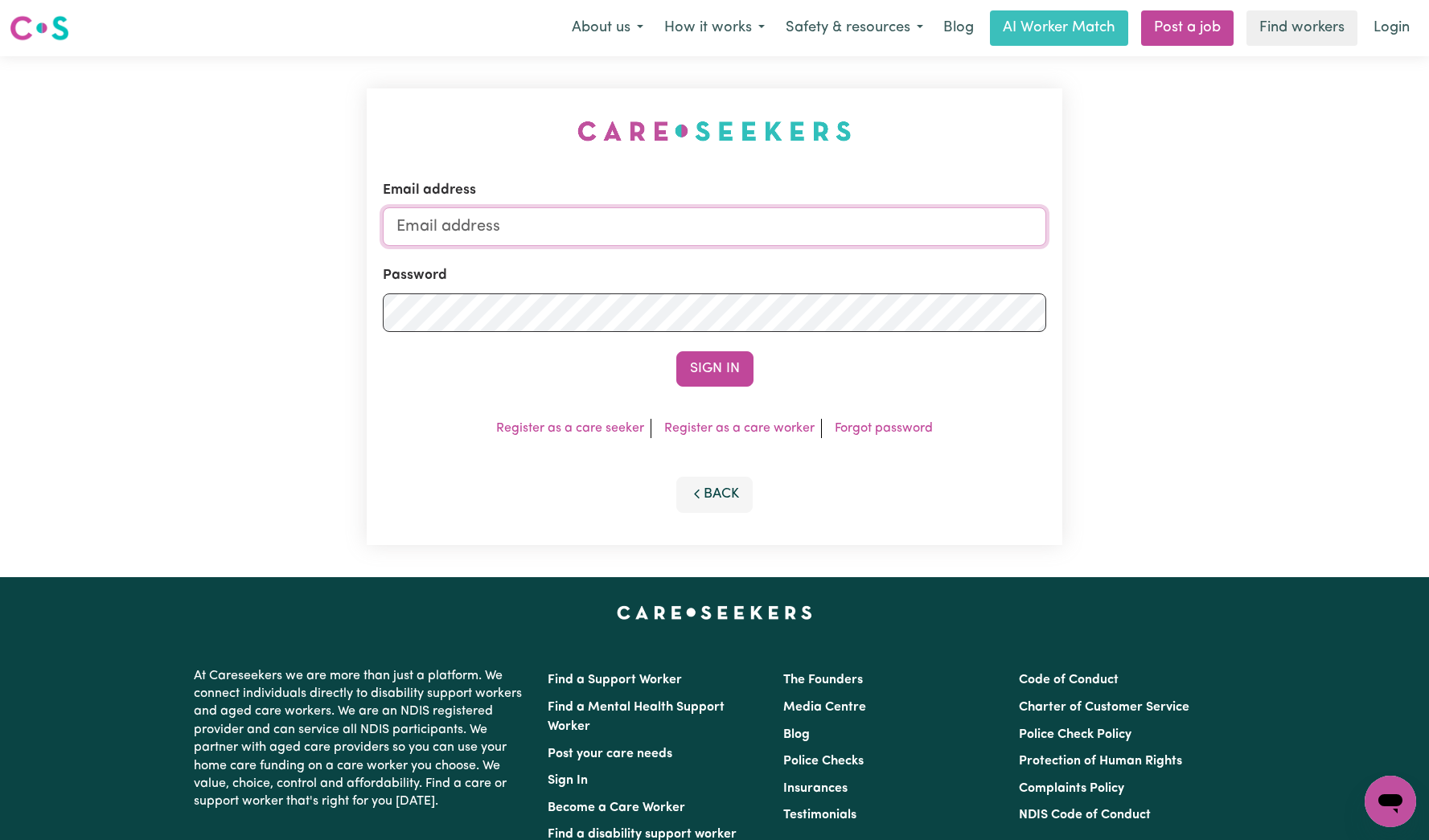
click at [719, 235] on input "Email address" at bounding box center [715, 226] width 664 height 39
type input "[EMAIL_ADDRESS][DOMAIN_NAME]"
click at [729, 361] on button "Sign In" at bounding box center [715, 369] width 78 height 35
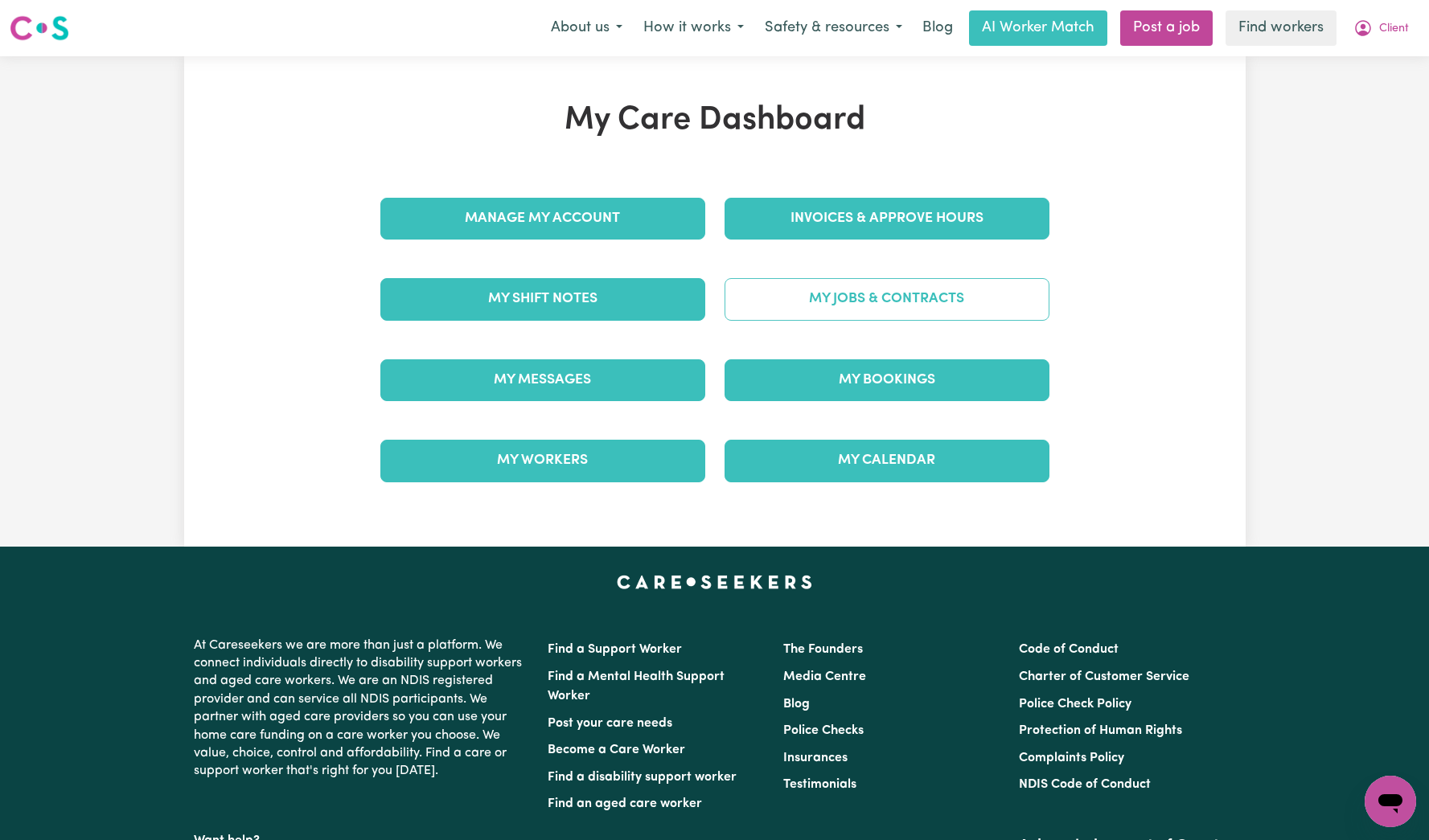
click at [851, 311] on link "My Jobs & Contracts" at bounding box center [887, 299] width 325 height 41
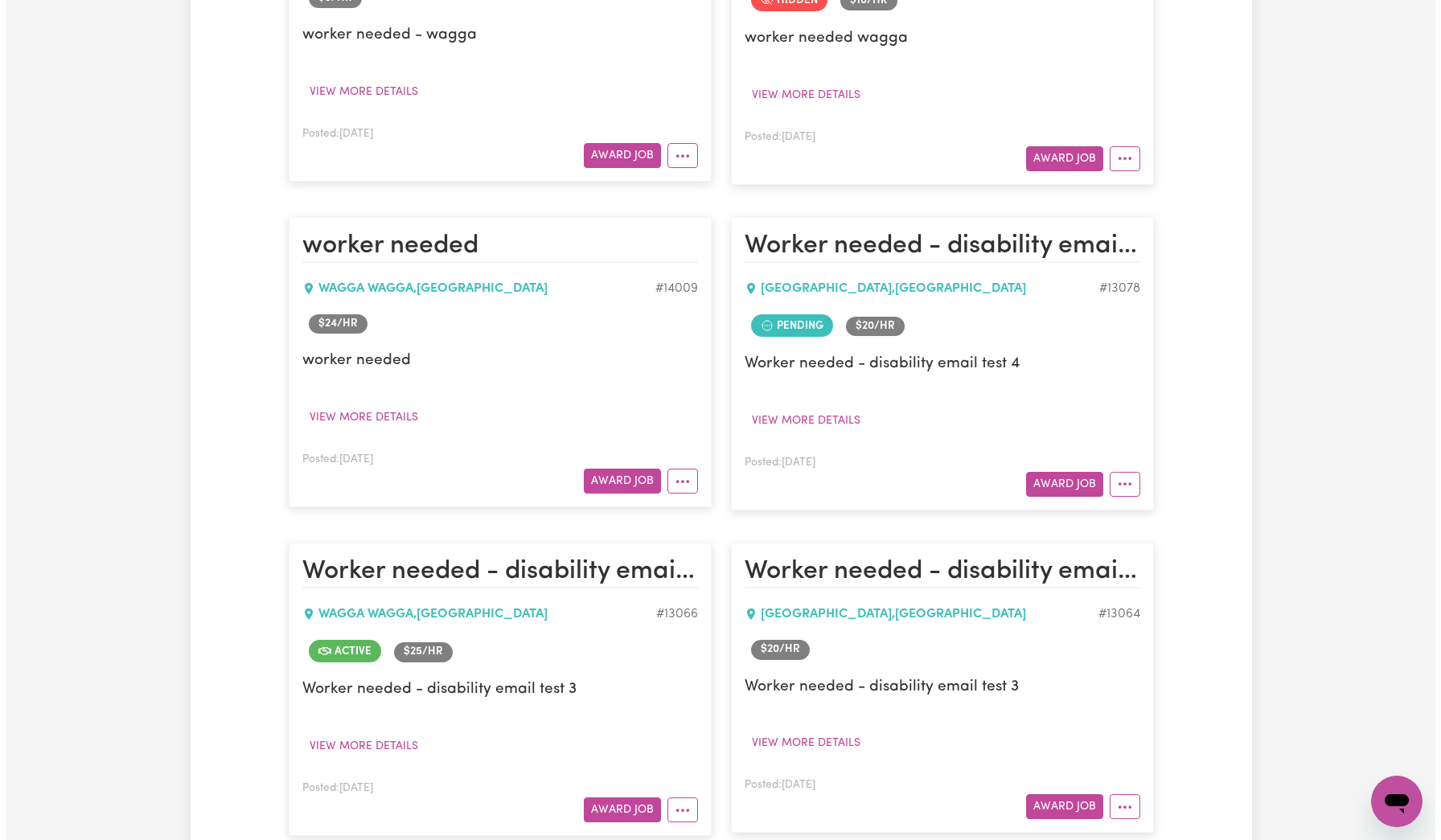
scroll to position [4216, 0]
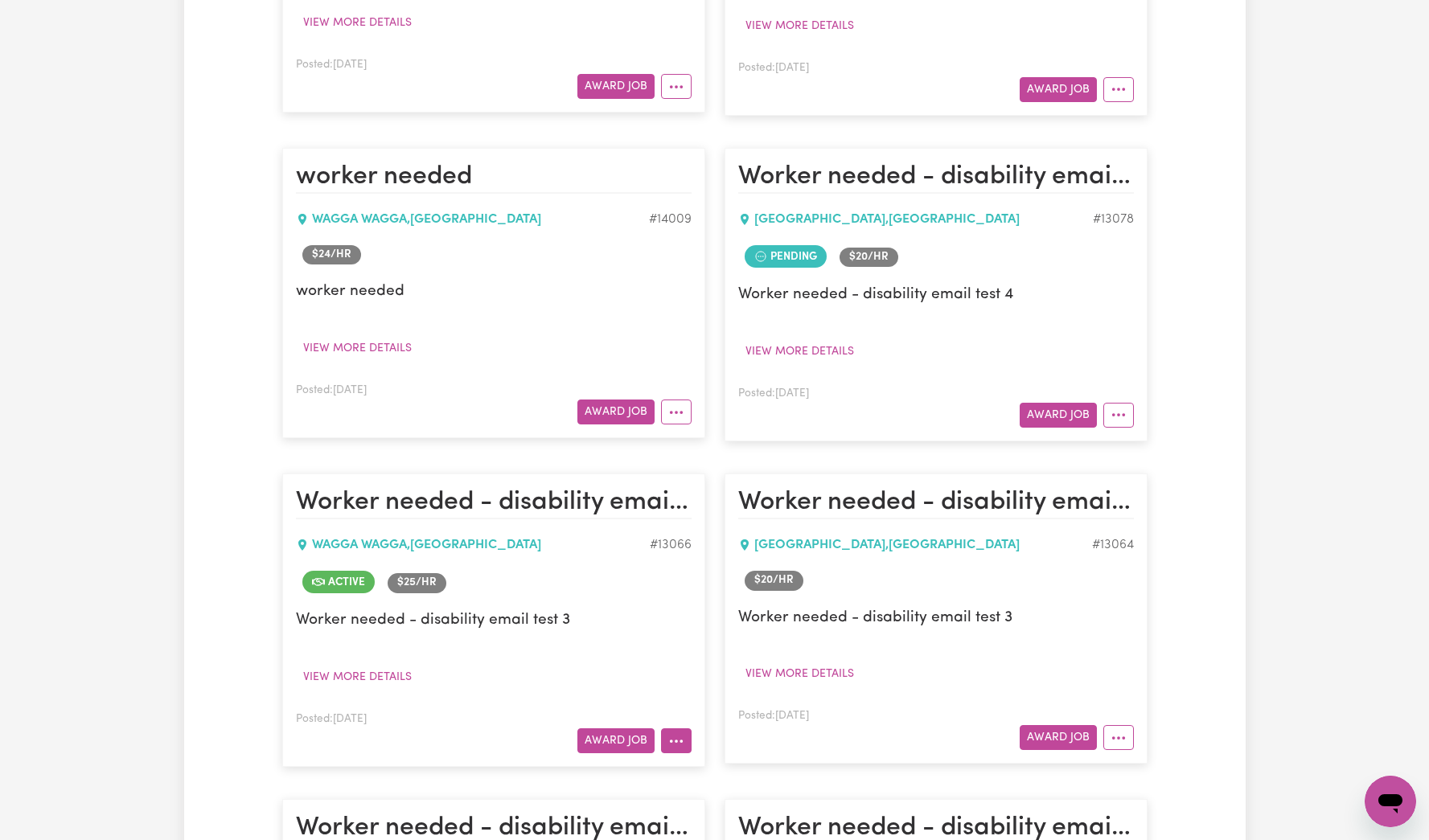
click at [680, 733] on icon "More options" at bounding box center [676, 741] width 16 height 16
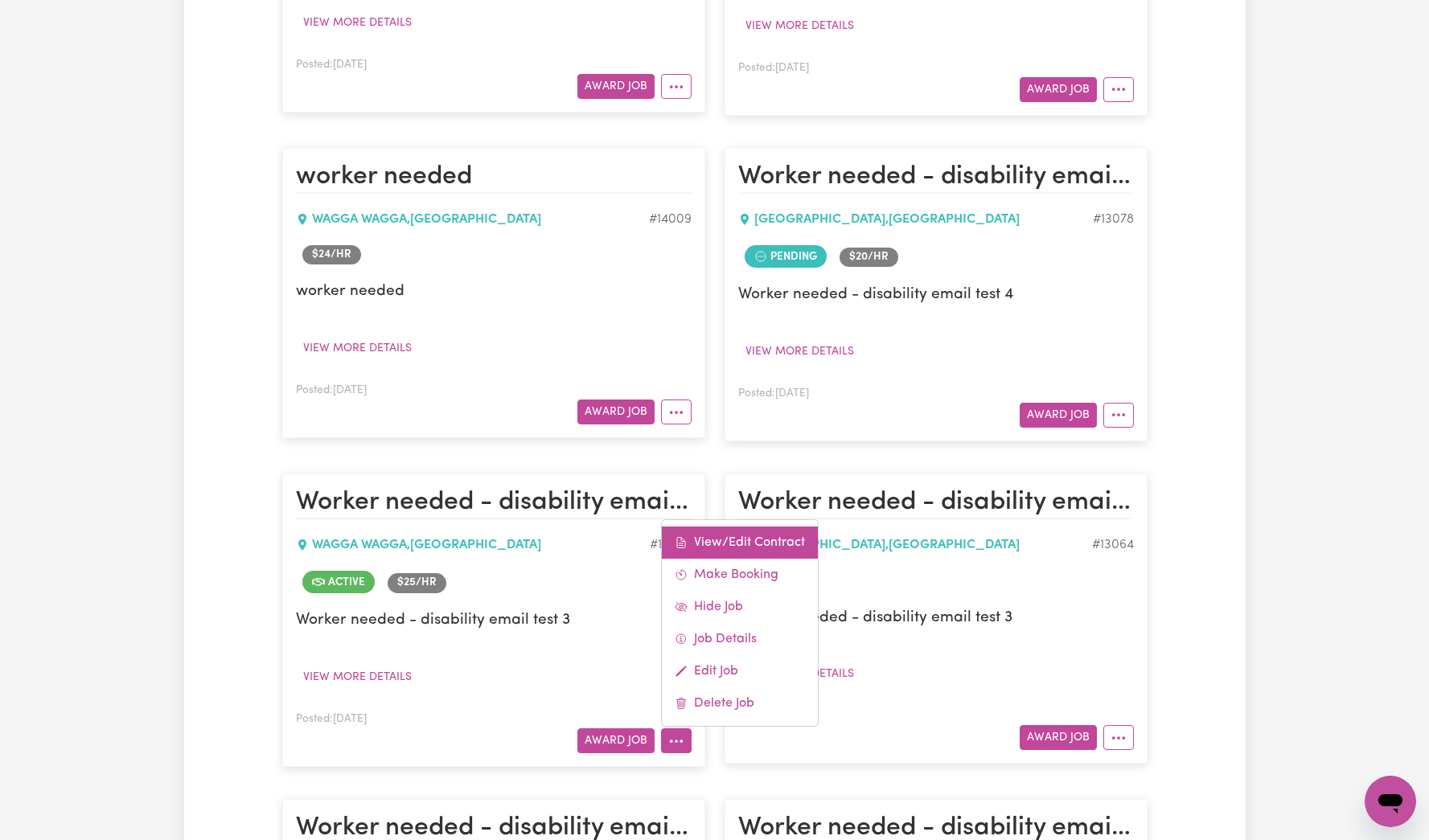
click at [755, 526] on link "View/Edit Contract" at bounding box center [739, 543] width 156 height 32
select select "WEEKDAY_DAYTIME"
select select "ASSISTANCE_SELF_CARE"
select select "ONE"
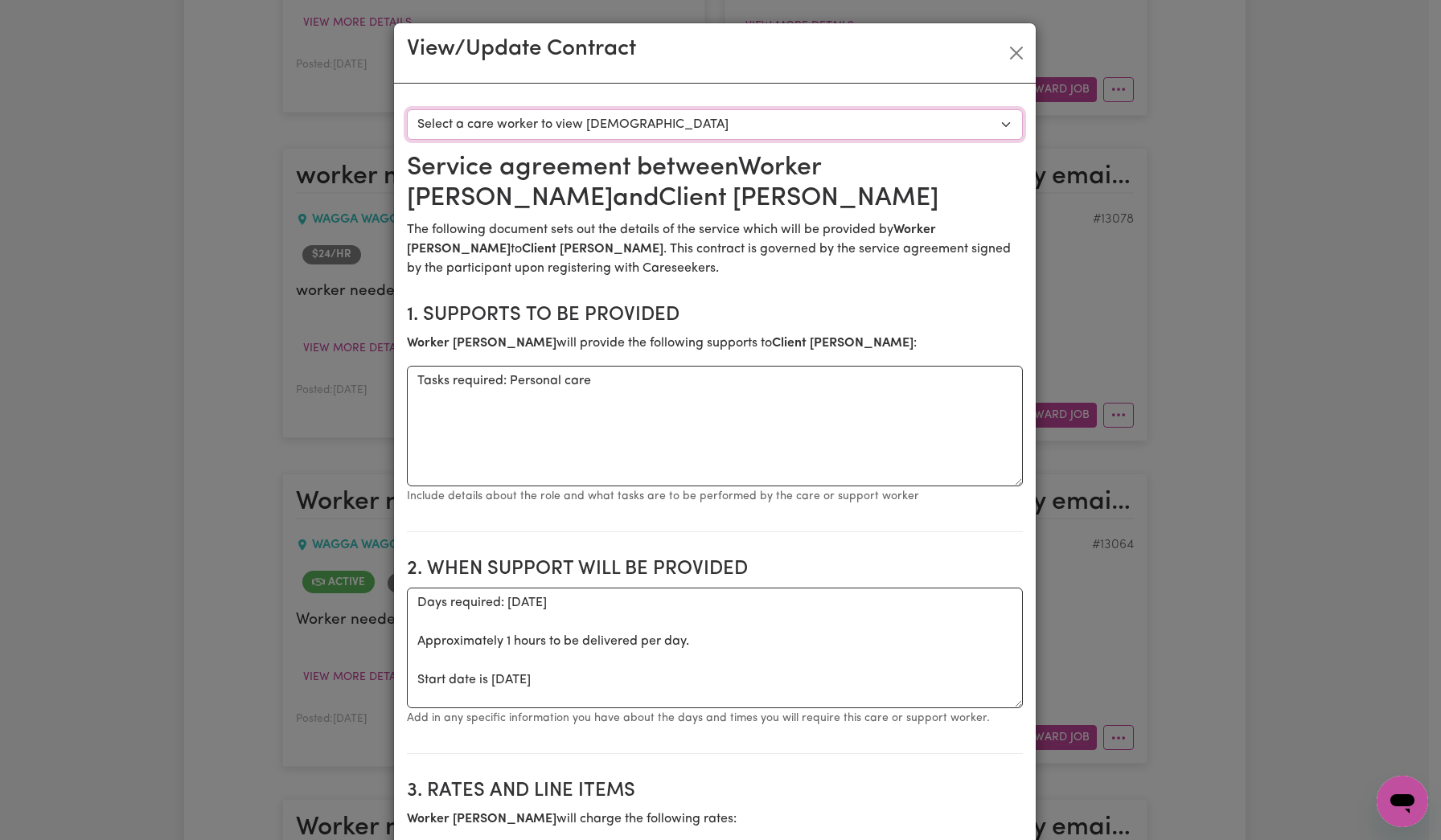
click at [869, 122] on select "Select a care worker to view [DEMOGRAPHIC_DATA] #9679 - Worker [PERSON_NAME] ([…" at bounding box center [714, 124] width 616 height 31
select select "9291"
click at [407, 109] on select "Select a care worker to view [DEMOGRAPHIC_DATA] #9679 - Worker [PERSON_NAME] ([…" at bounding box center [714, 124] width 616 height 31
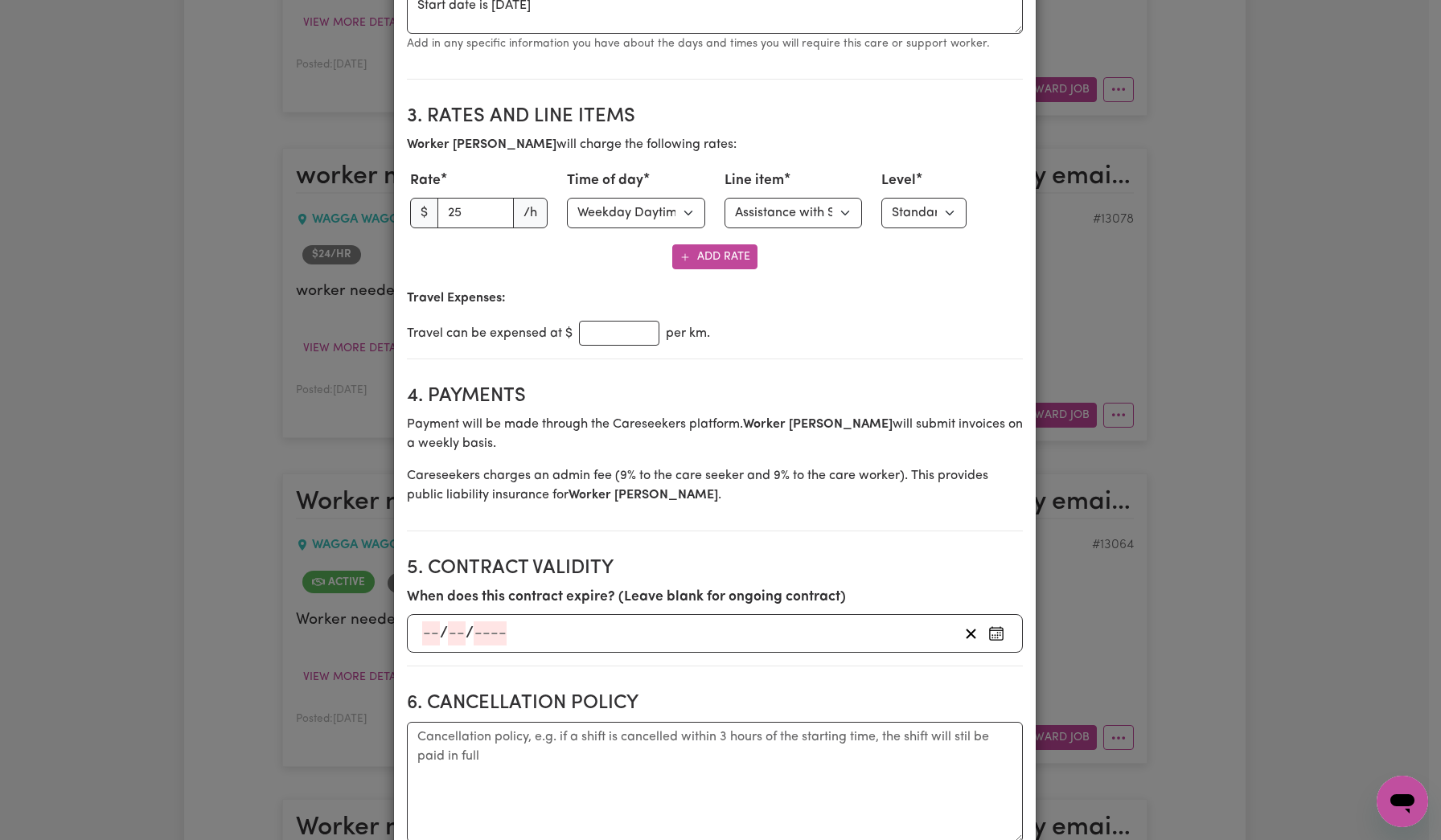
scroll to position [677, 0]
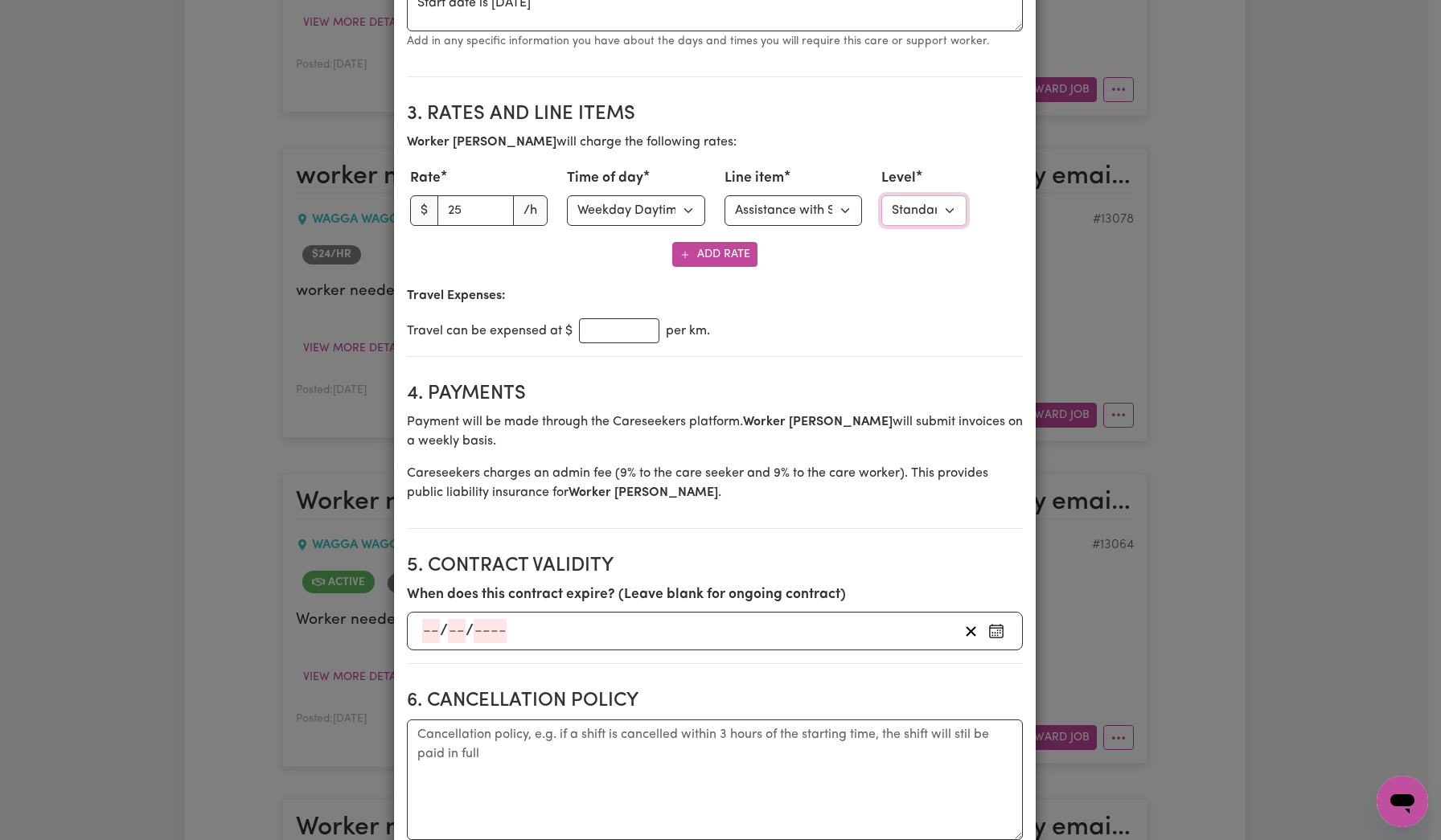
click at [934, 215] on select "Select level Standard Level 1 High Intensity Level 2" at bounding box center [923, 211] width 86 height 31
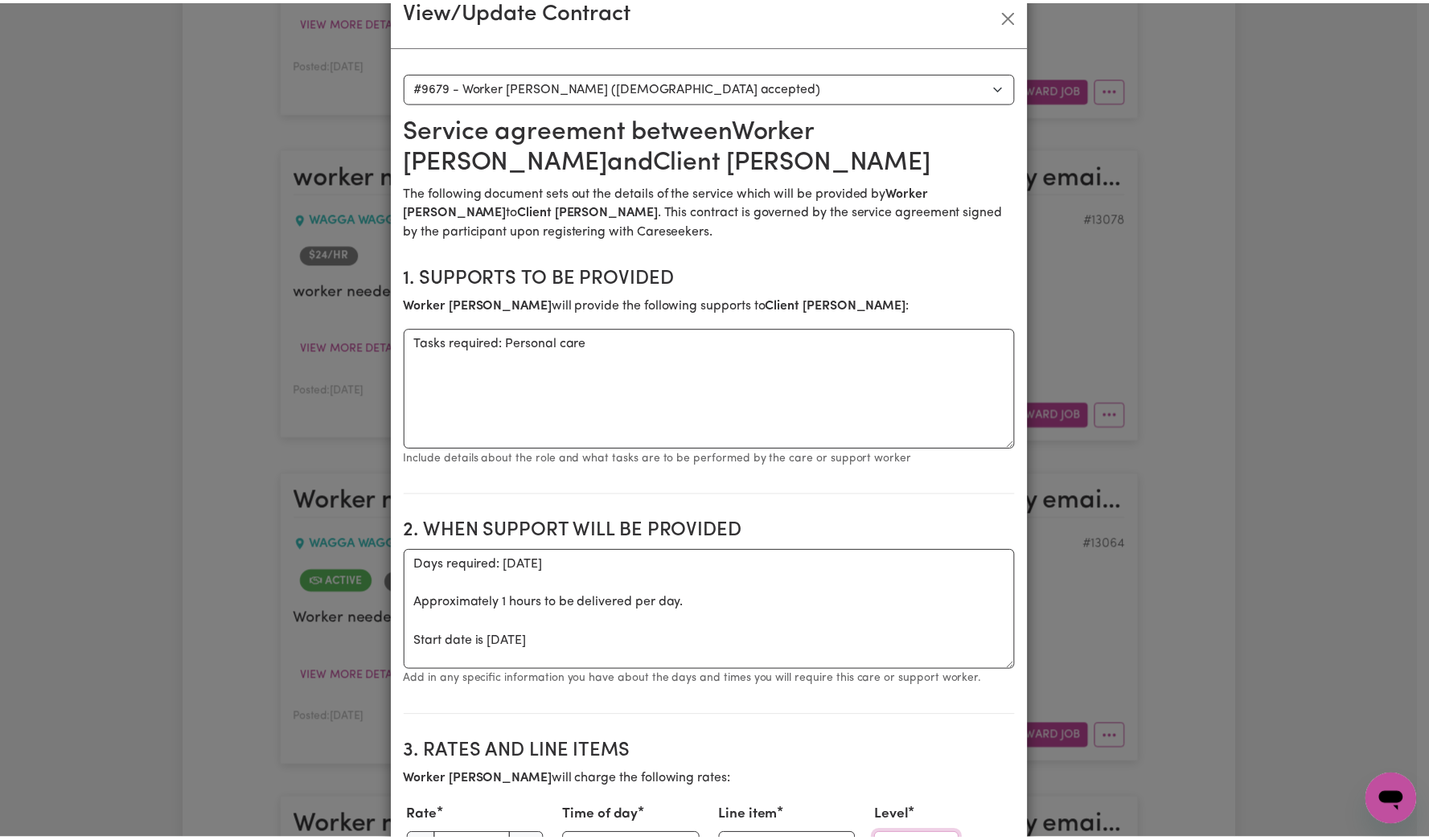
scroll to position [0, 0]
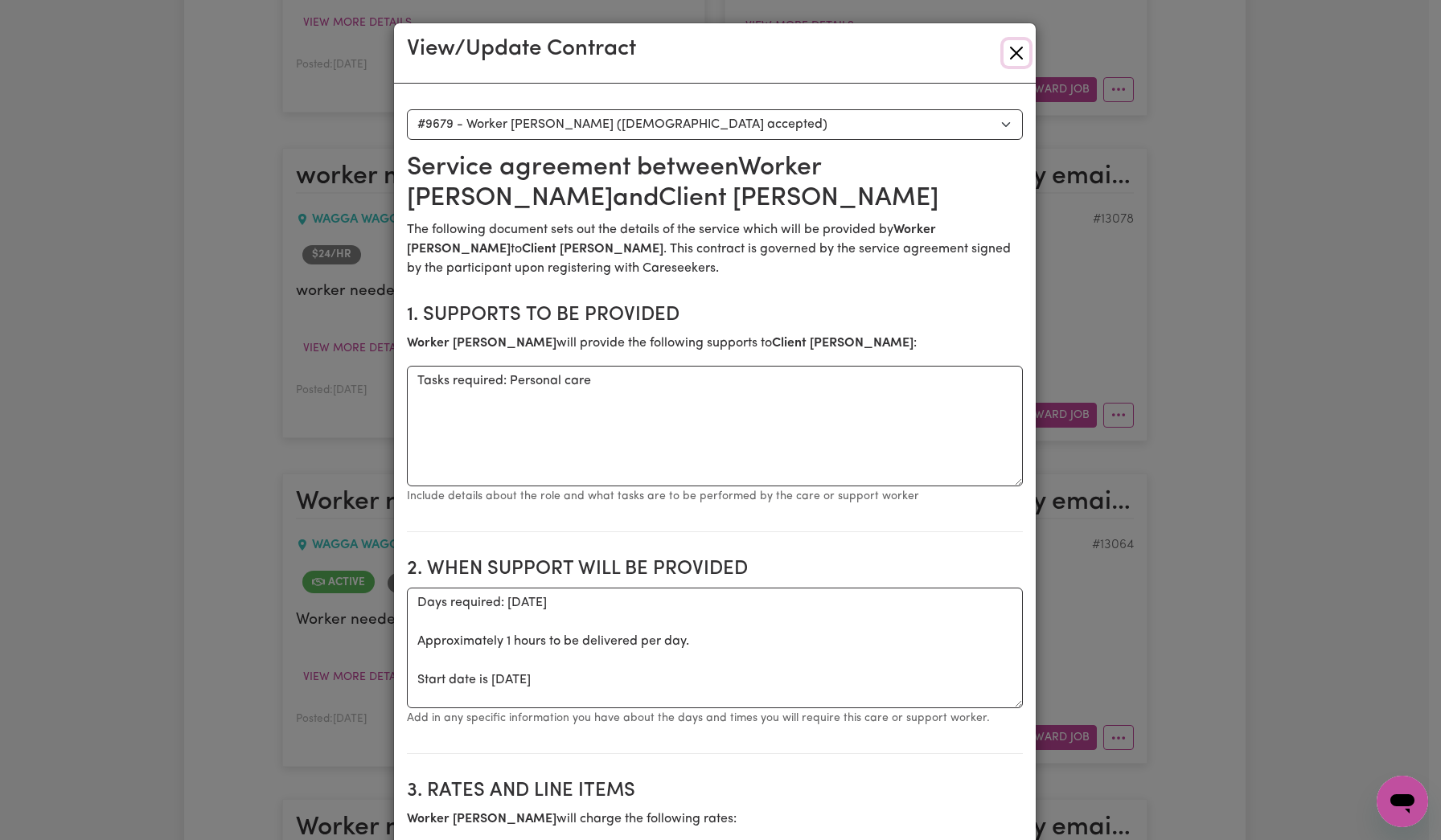
click at [1010, 54] on button "Close" at bounding box center [1016, 53] width 26 height 26
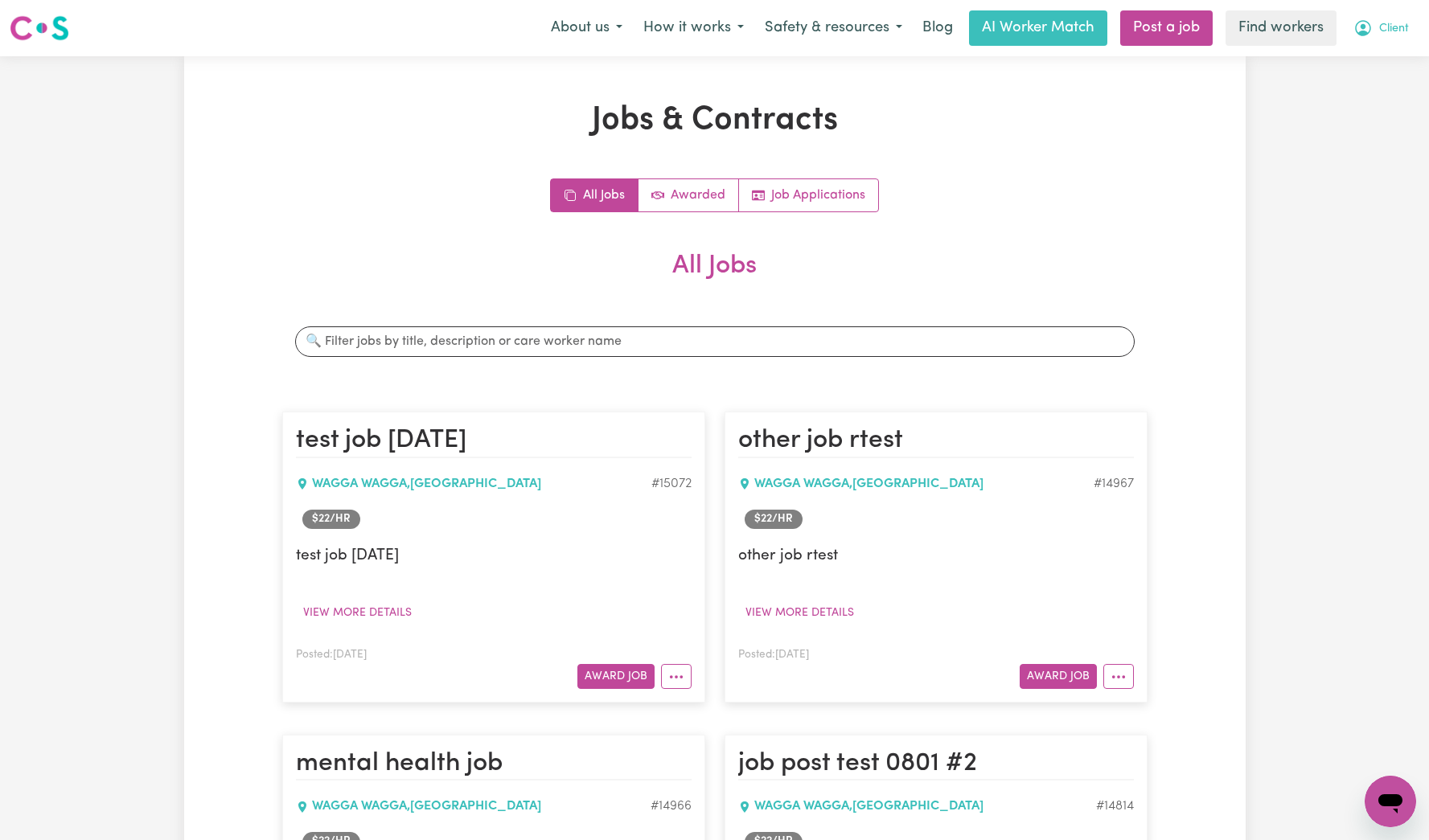
click at [1381, 19] on button "Client" at bounding box center [1380, 27] width 77 height 33
click at [1361, 97] on link "Logout" at bounding box center [1354, 93] width 127 height 31
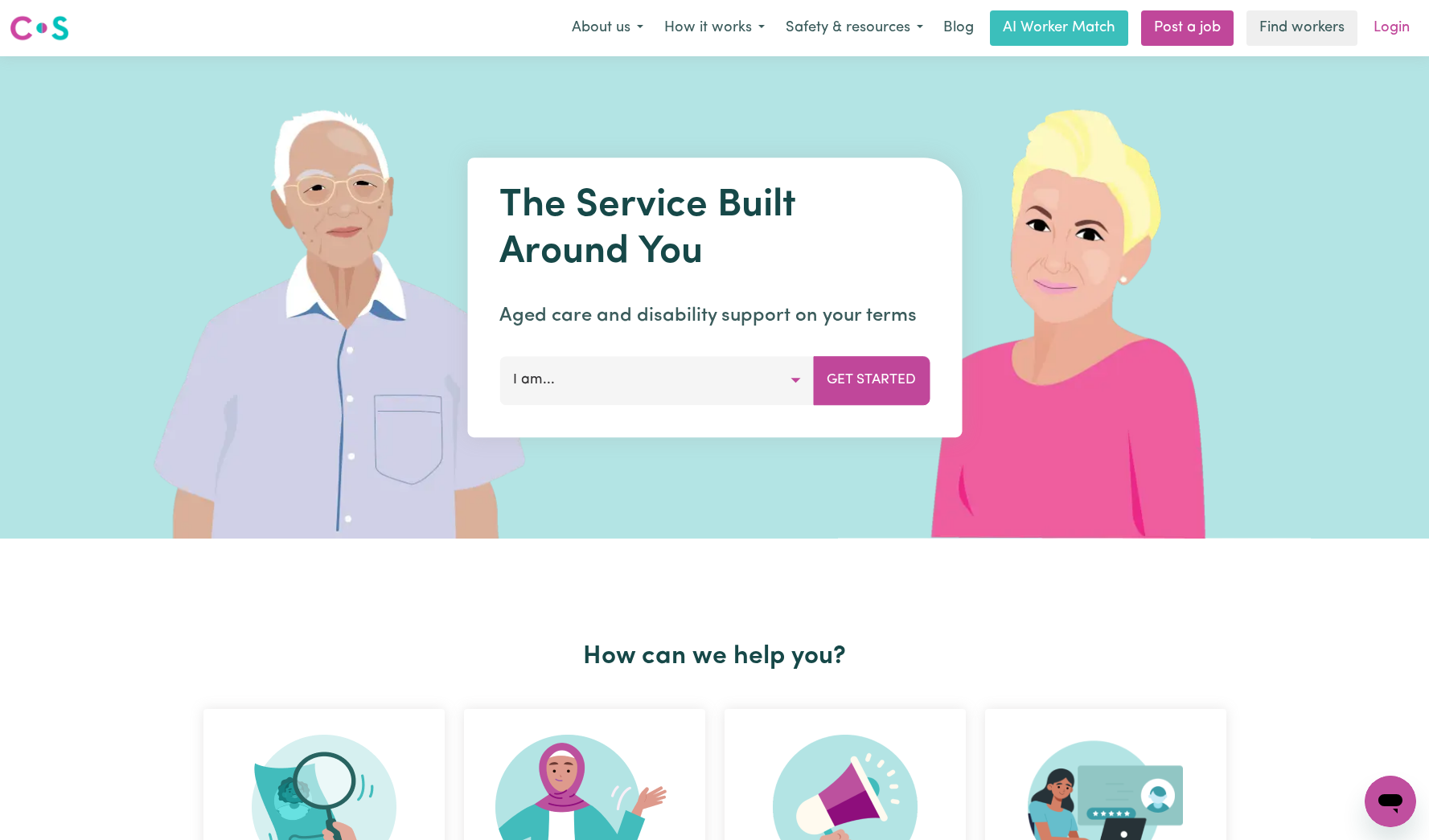
click at [1386, 39] on link "Login" at bounding box center [1392, 28] width 56 height 35
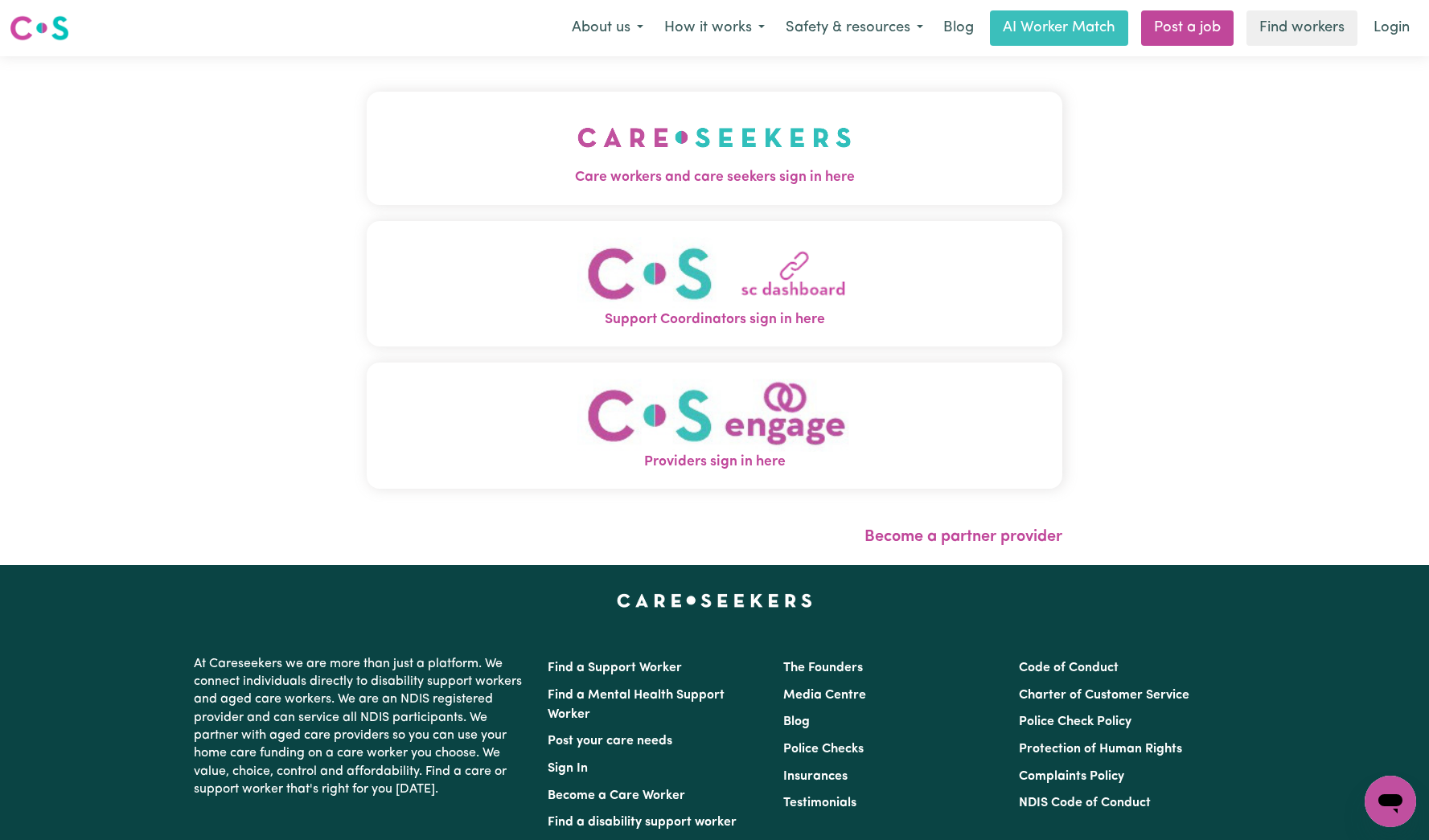
click at [577, 149] on img "Care workers and care seekers sign in here" at bounding box center [714, 138] width 274 height 59
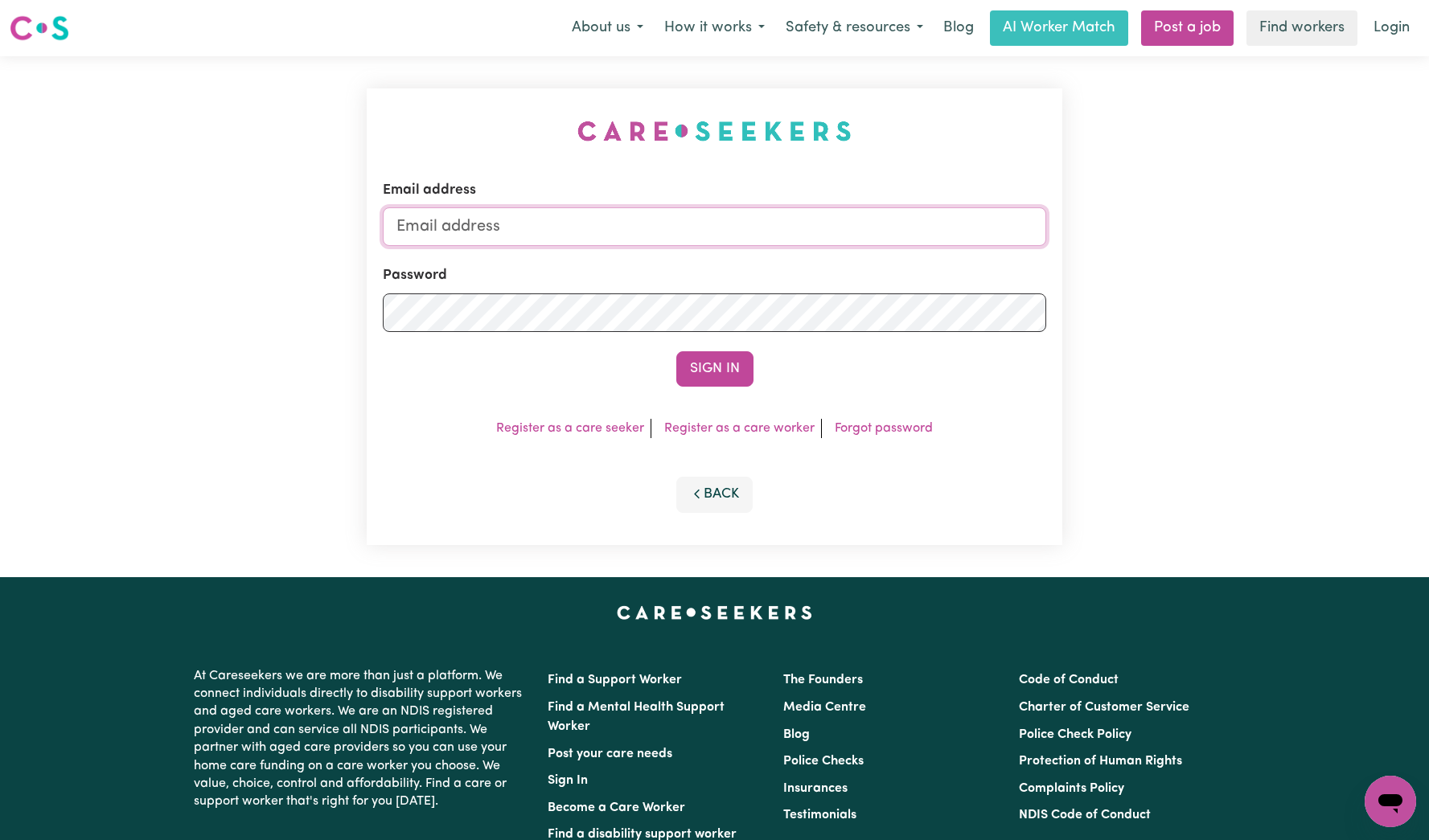
click at [710, 236] on input "Email address" at bounding box center [715, 226] width 664 height 39
type input "[EMAIL_ADDRESS][DOMAIN_NAME]"
click at [702, 357] on button "Sign In" at bounding box center [715, 369] width 78 height 35
